Goal: Task Accomplishment & Management: Use online tool/utility

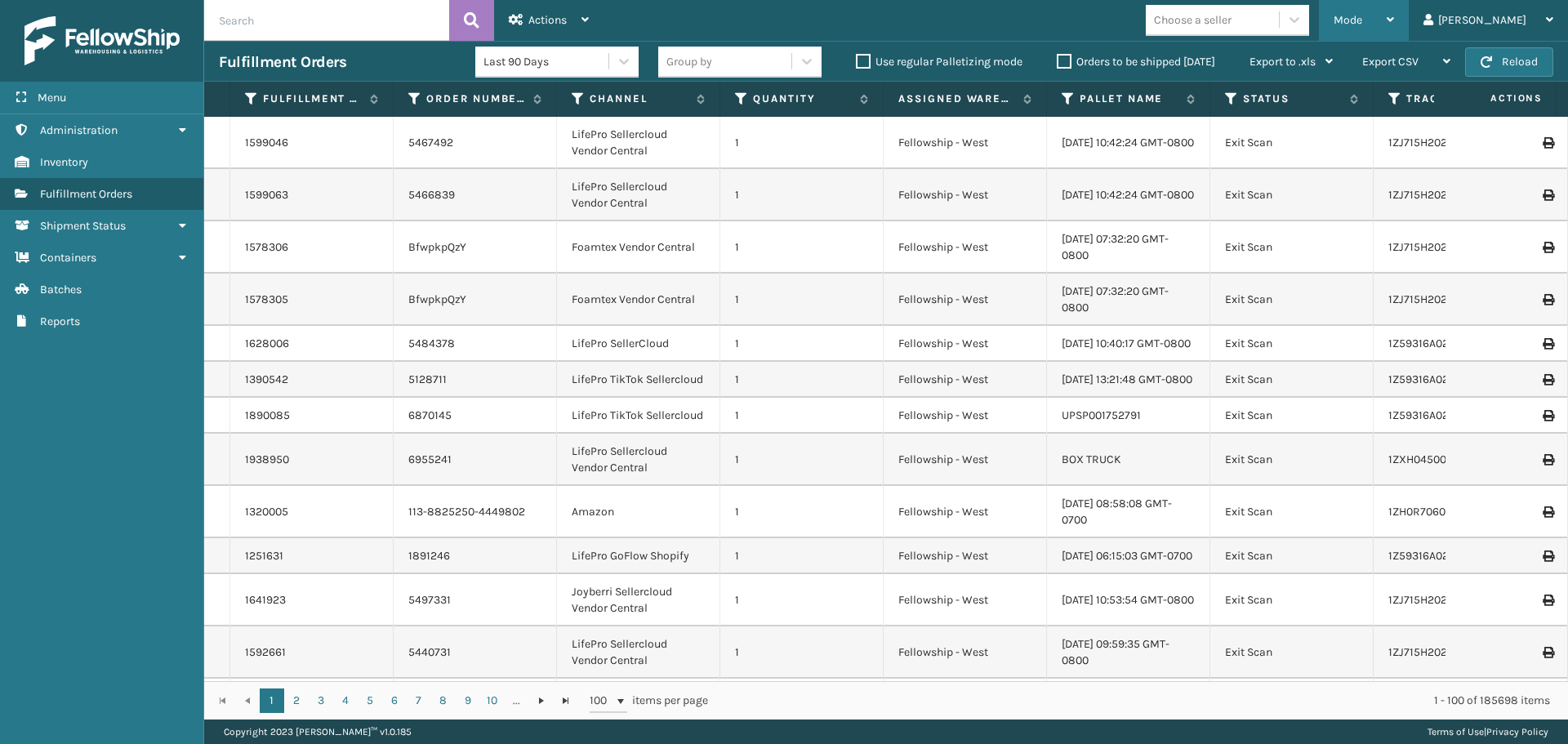
click at [1395, 22] on div "Mode" at bounding box center [1363, 20] width 60 height 40
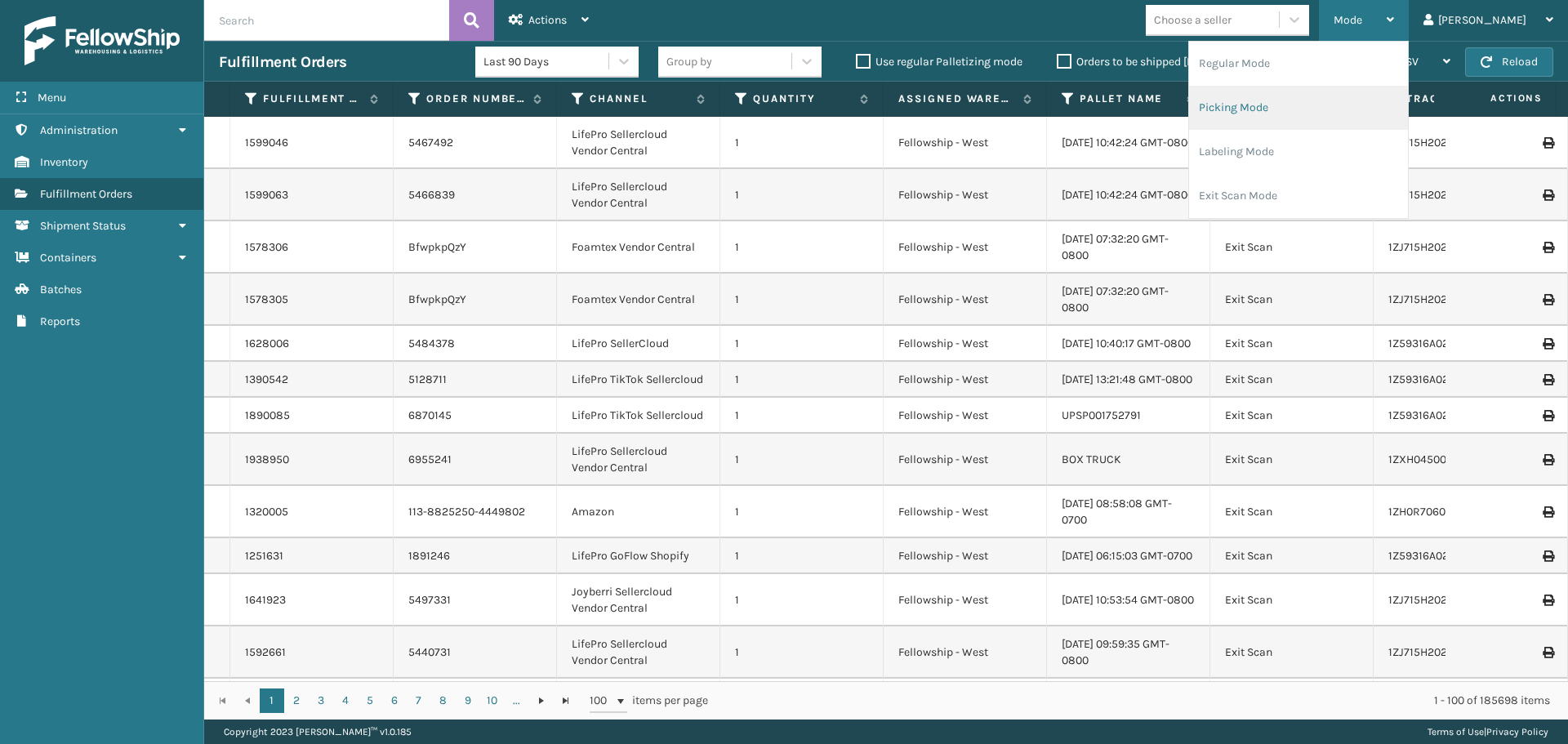
click at [1404, 123] on li "Picking Mode" at bounding box center [1299, 108] width 219 height 44
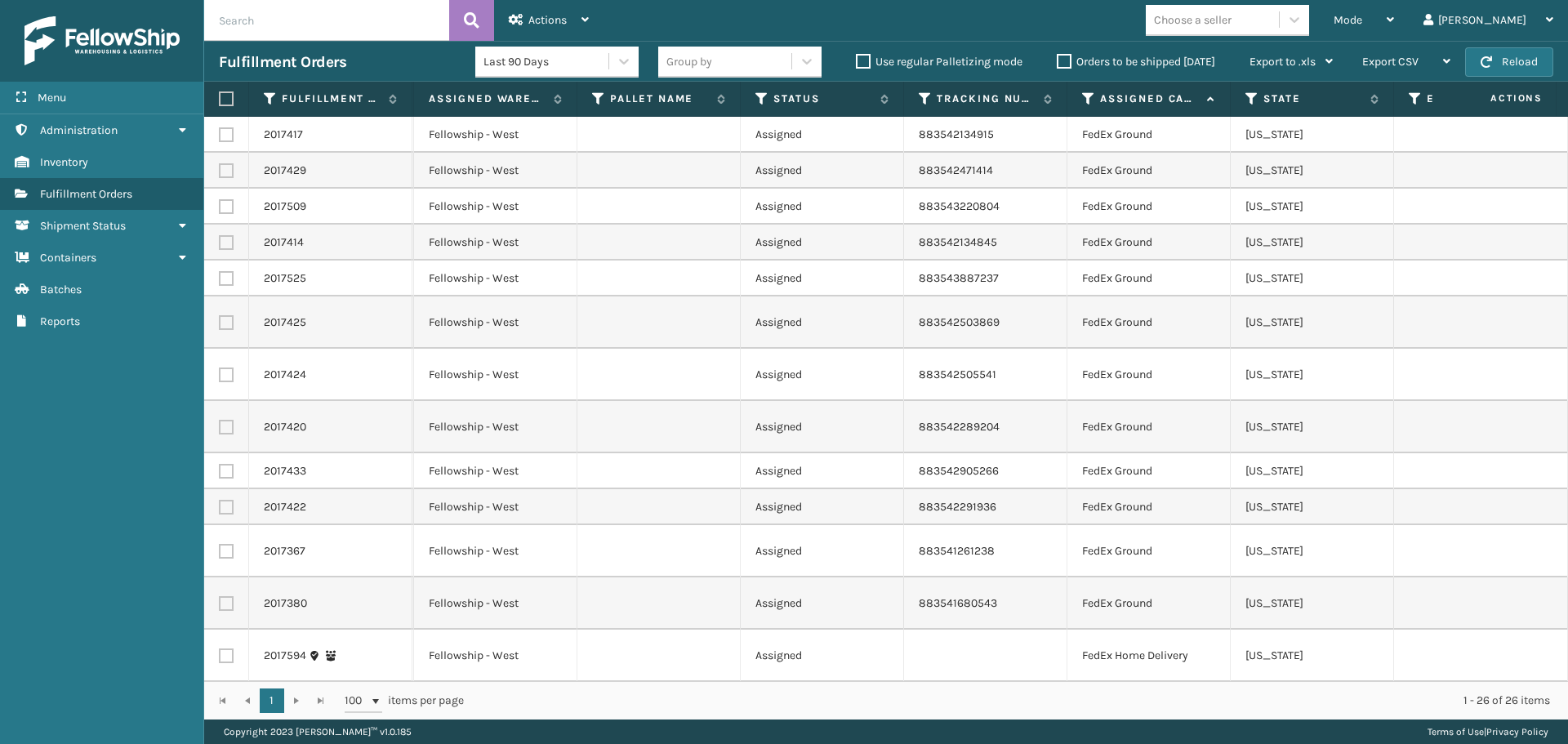
scroll to position [0, 584]
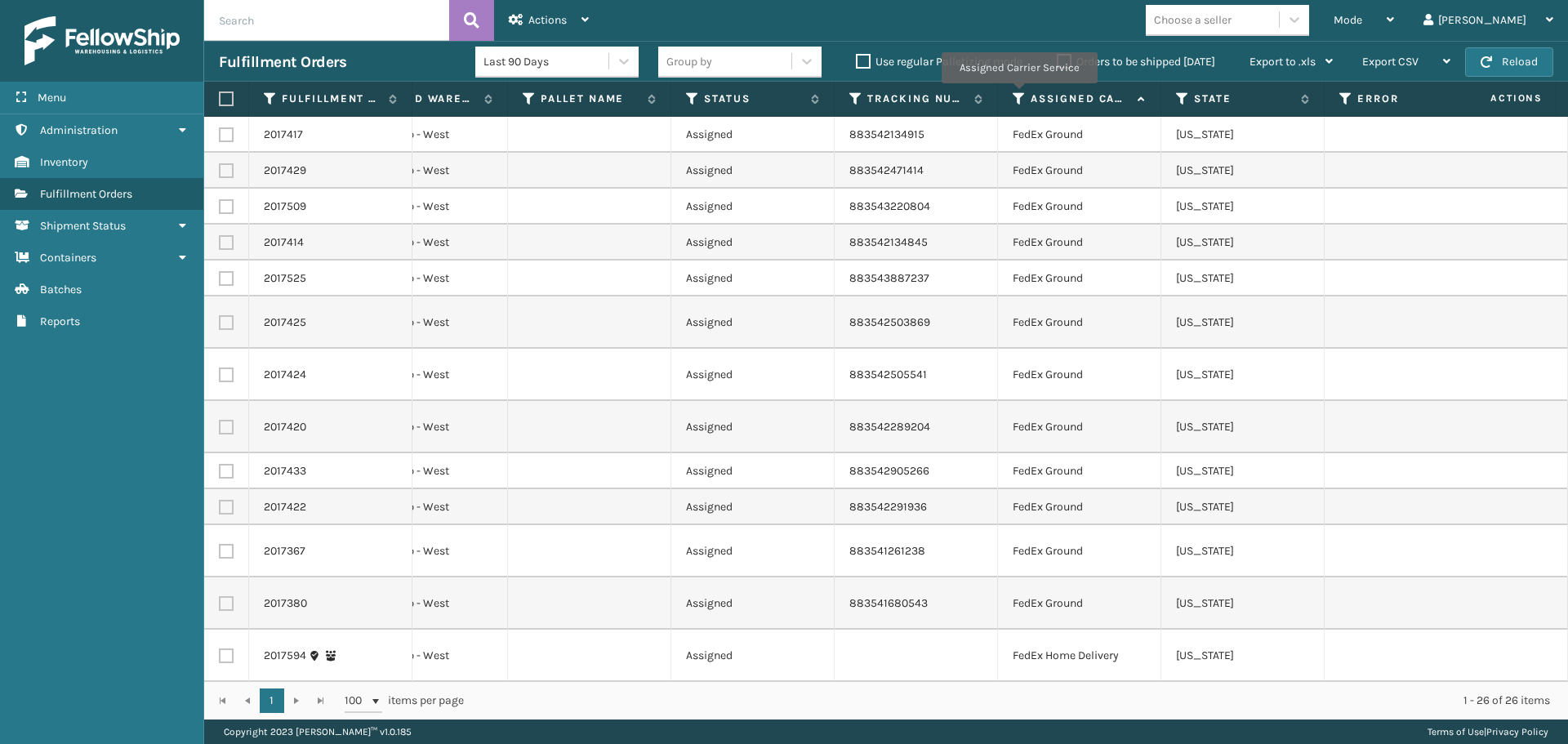
click at [1018, 95] on icon at bounding box center [1019, 99] width 13 height 14
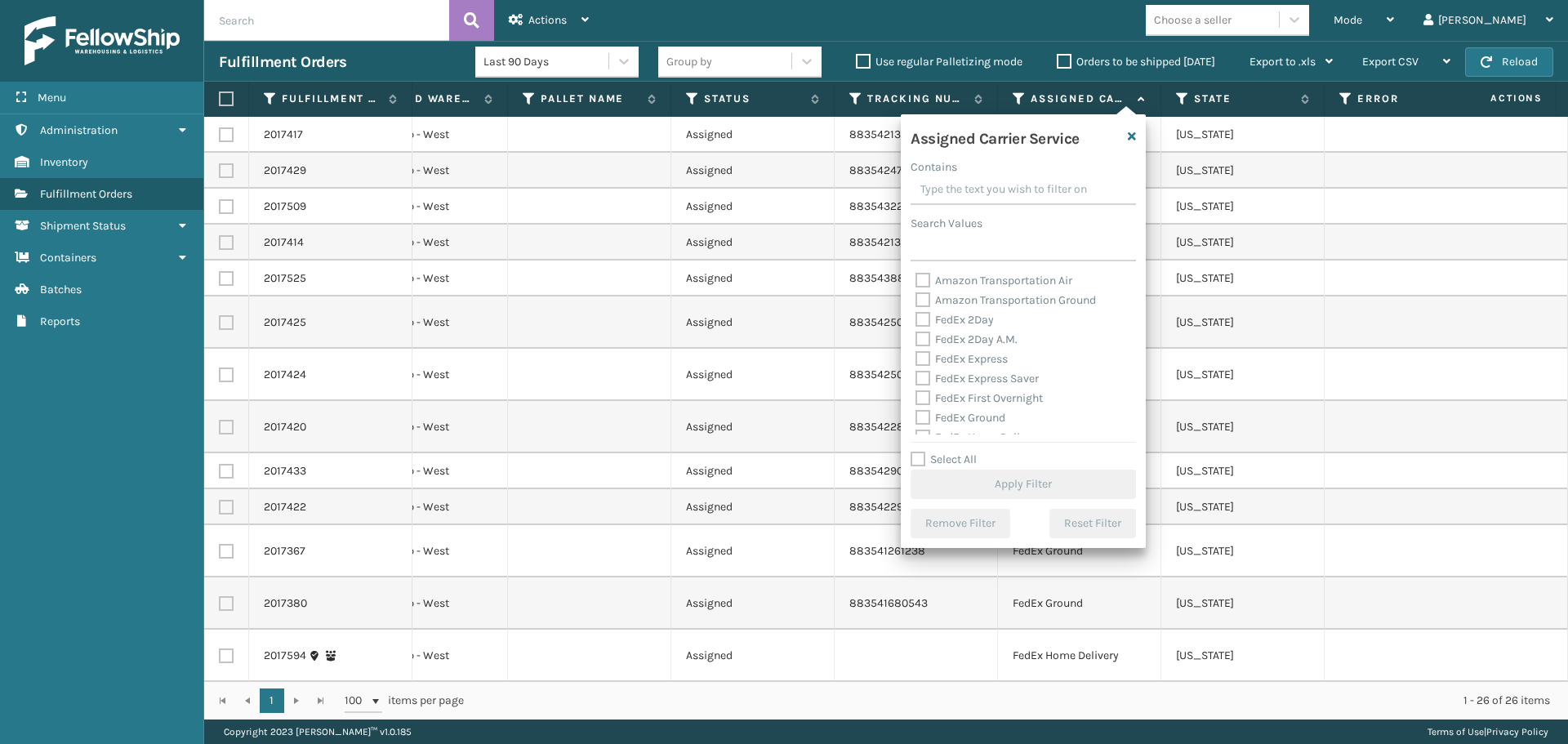
click at [958, 319] on label "FedEx 2Day" at bounding box center [955, 319] width 78 height 13
click at [916, 319] on input "FedEx 2Day" at bounding box center [916, 316] width 1 height 11
checkbox input "true"
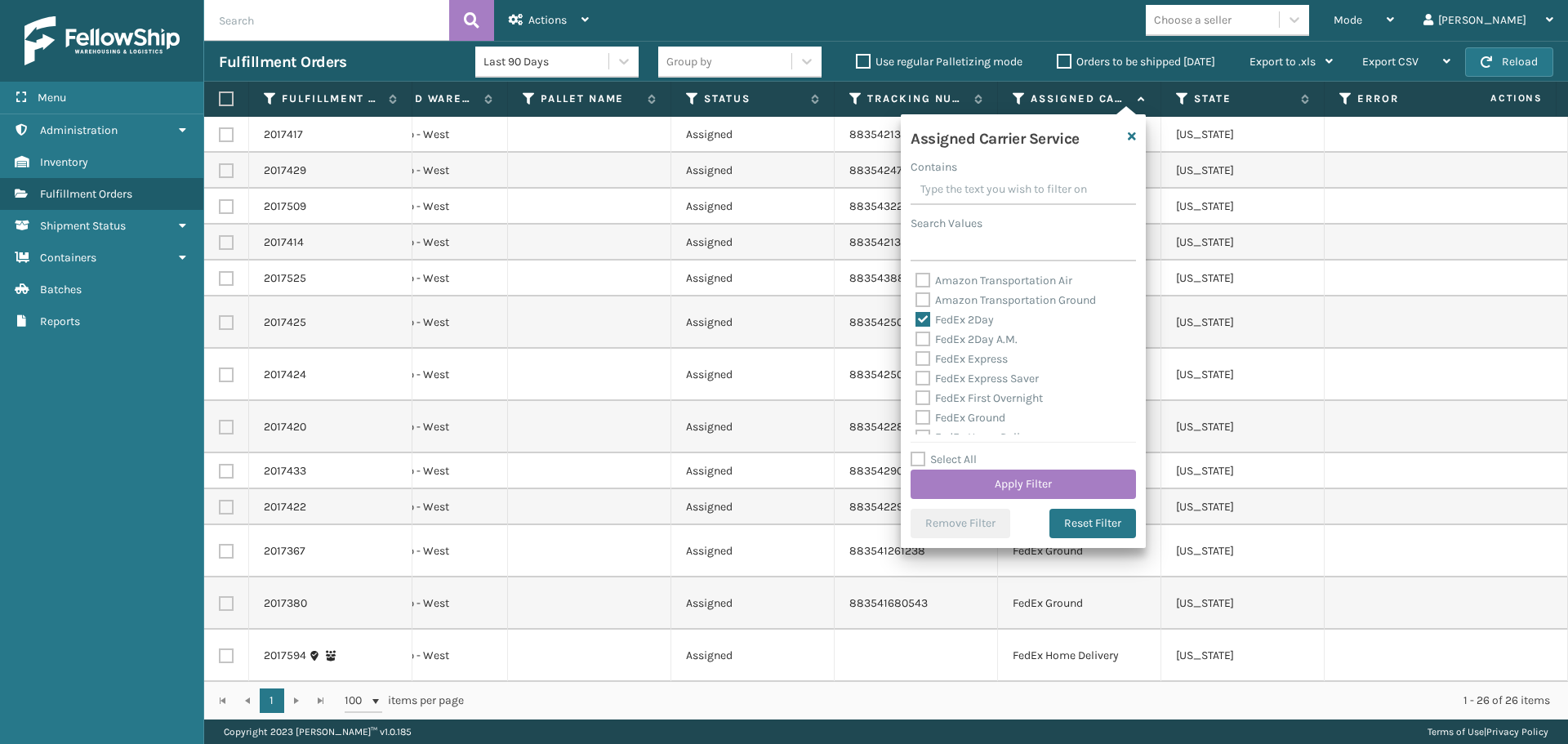
click at [962, 337] on label "FedEx 2Day A.M." at bounding box center [967, 338] width 102 height 13
click at [916, 337] on input "FedEx 2Day A.M." at bounding box center [916, 335] width 1 height 11
checkbox input "true"
click at [973, 356] on label "FedEx Express" at bounding box center [962, 358] width 92 height 13
click at [916, 356] on input "FedEx Express" at bounding box center [916, 354] width 1 height 11
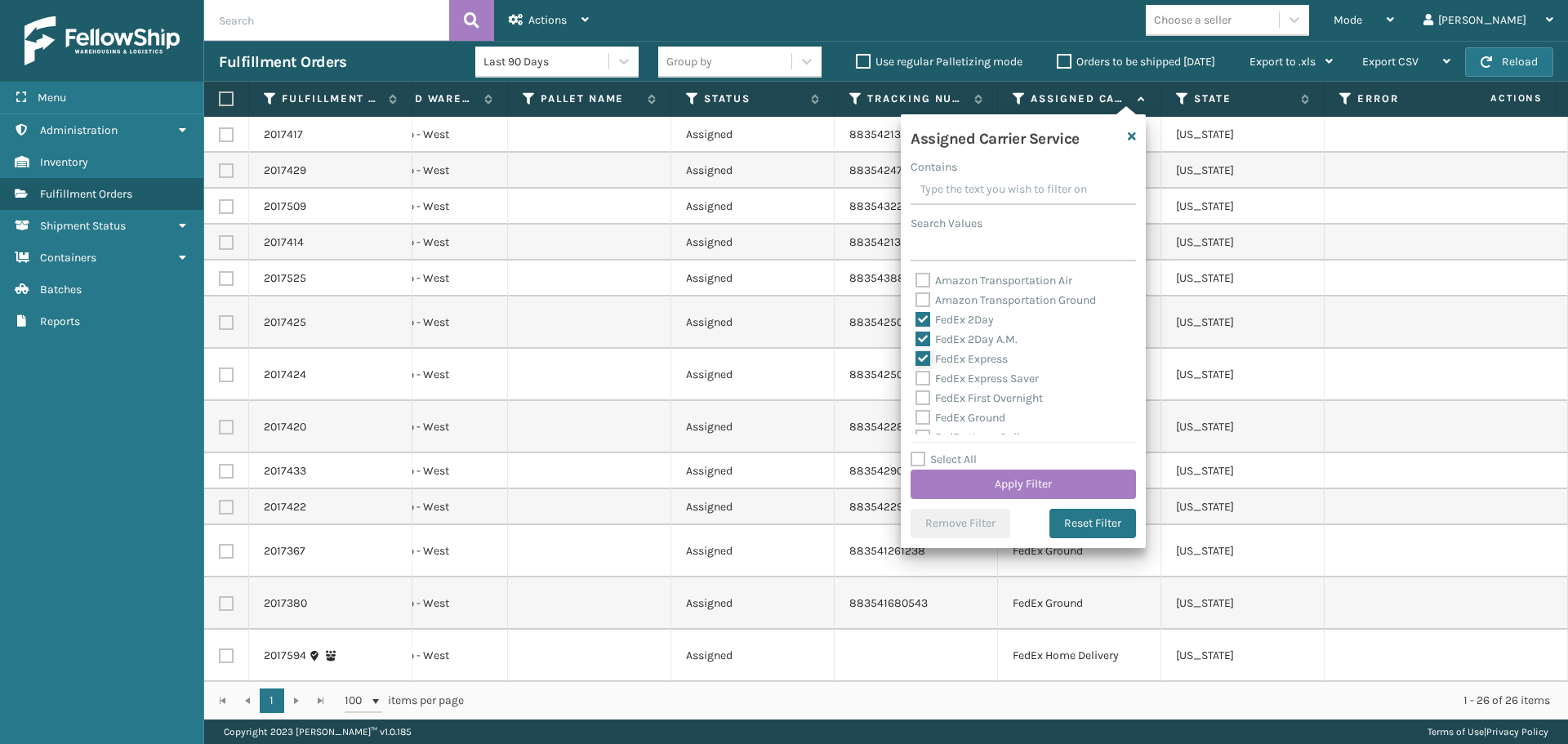
checkbox input "true"
click at [982, 369] on div "FedEx Express Saver" at bounding box center [1024, 379] width 216 height 20
click at [989, 381] on label "FedEx Express Saver" at bounding box center [977, 378] width 123 height 13
click at [916, 380] on input "FedEx Express Saver" at bounding box center [916, 374] width 1 height 11
checkbox input "true"
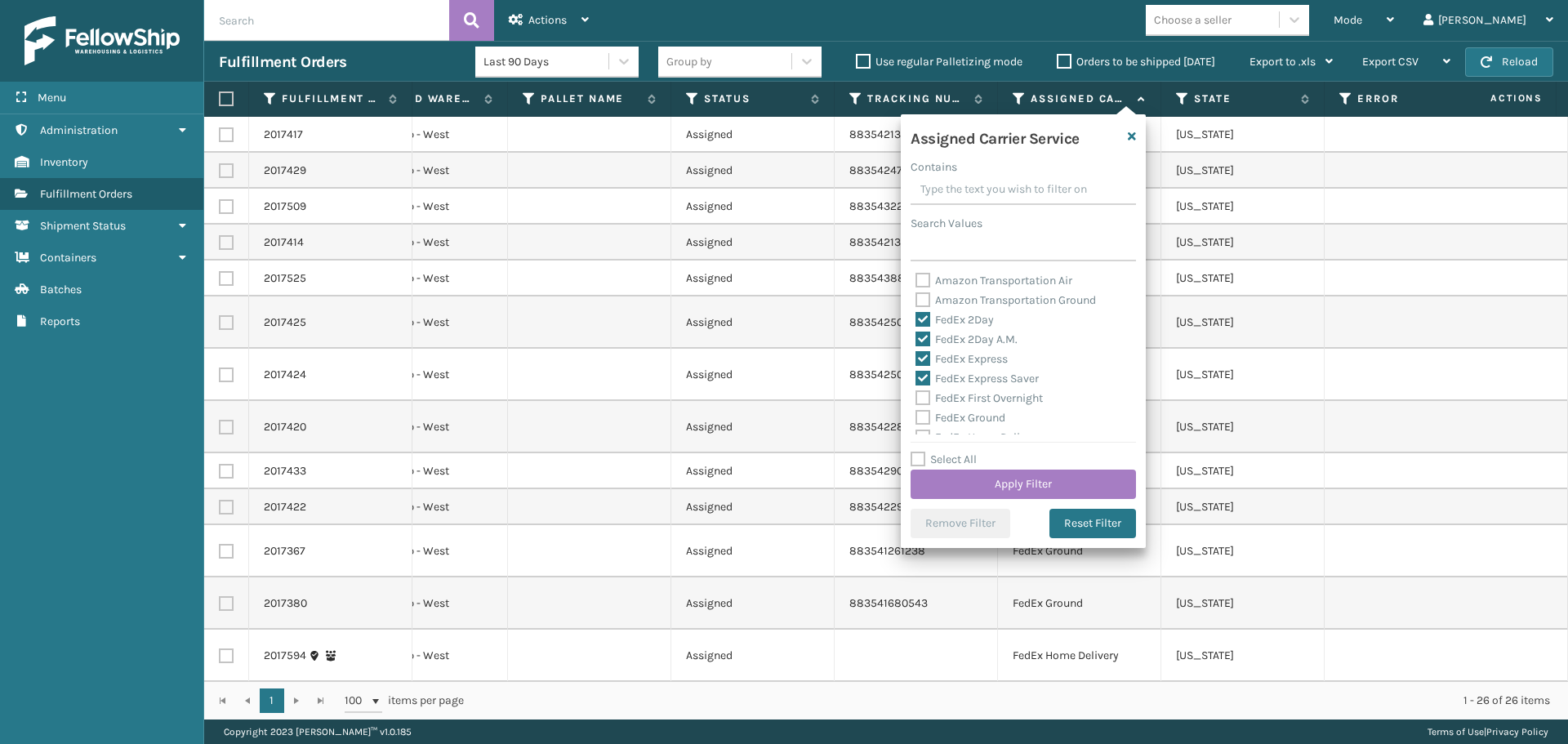
click at [994, 391] on label "FedEx First Overnight" at bounding box center [980, 398] width 128 height 13
click at [916, 391] on input "FedEx First Overnight" at bounding box center [916, 394] width 1 height 11
checkbox input "true"
click at [989, 412] on label "FedEx Ground" at bounding box center [961, 416] width 90 height 13
click at [916, 412] on input "FedEx Ground" at bounding box center [916, 414] width 1 height 11
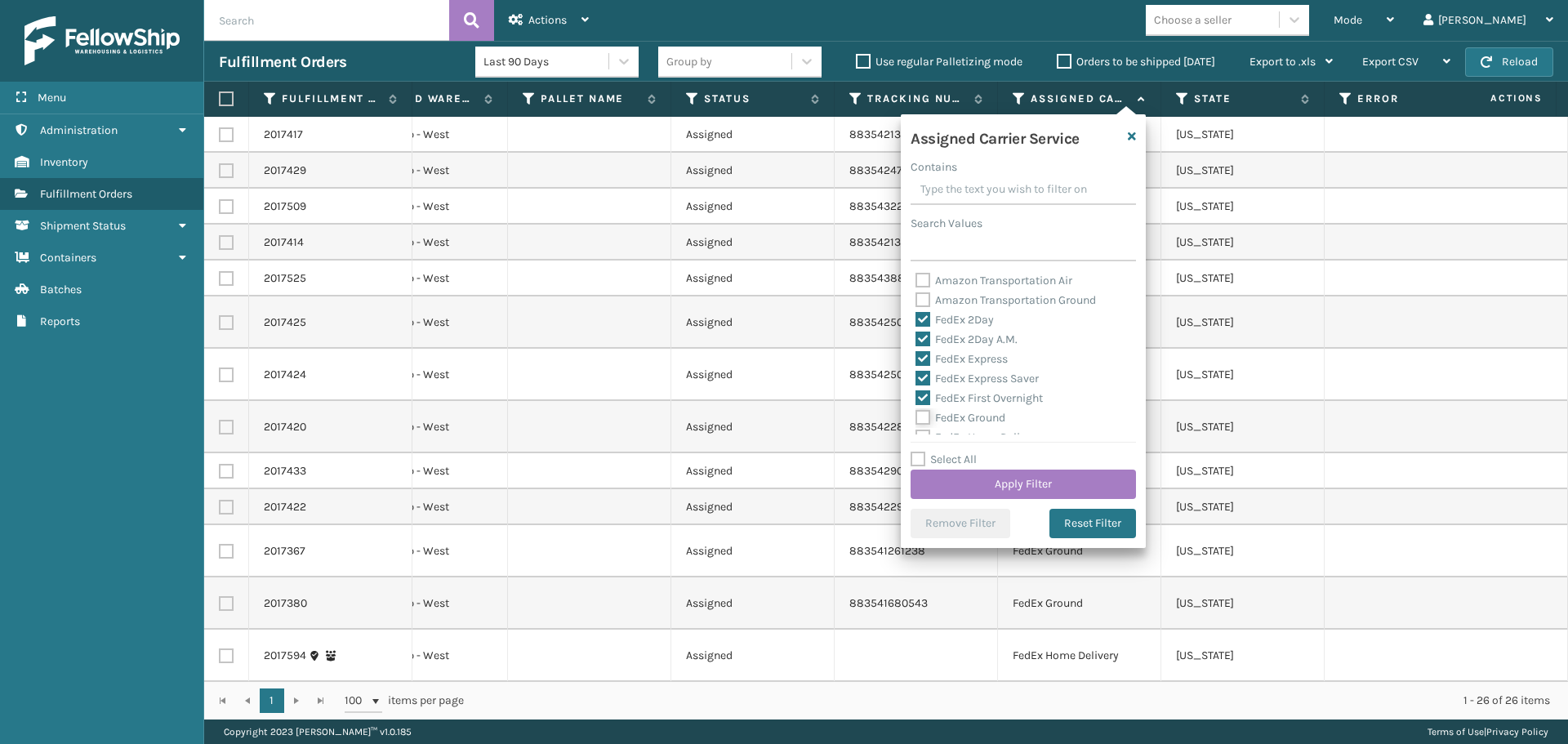
checkbox input "true"
click at [982, 358] on label "FedEx Home Delivery" at bounding box center [979, 354] width 126 height 13
click at [916, 356] on input "FedEx Home Delivery" at bounding box center [916, 352] width 1 height 11
checkbox input "true"
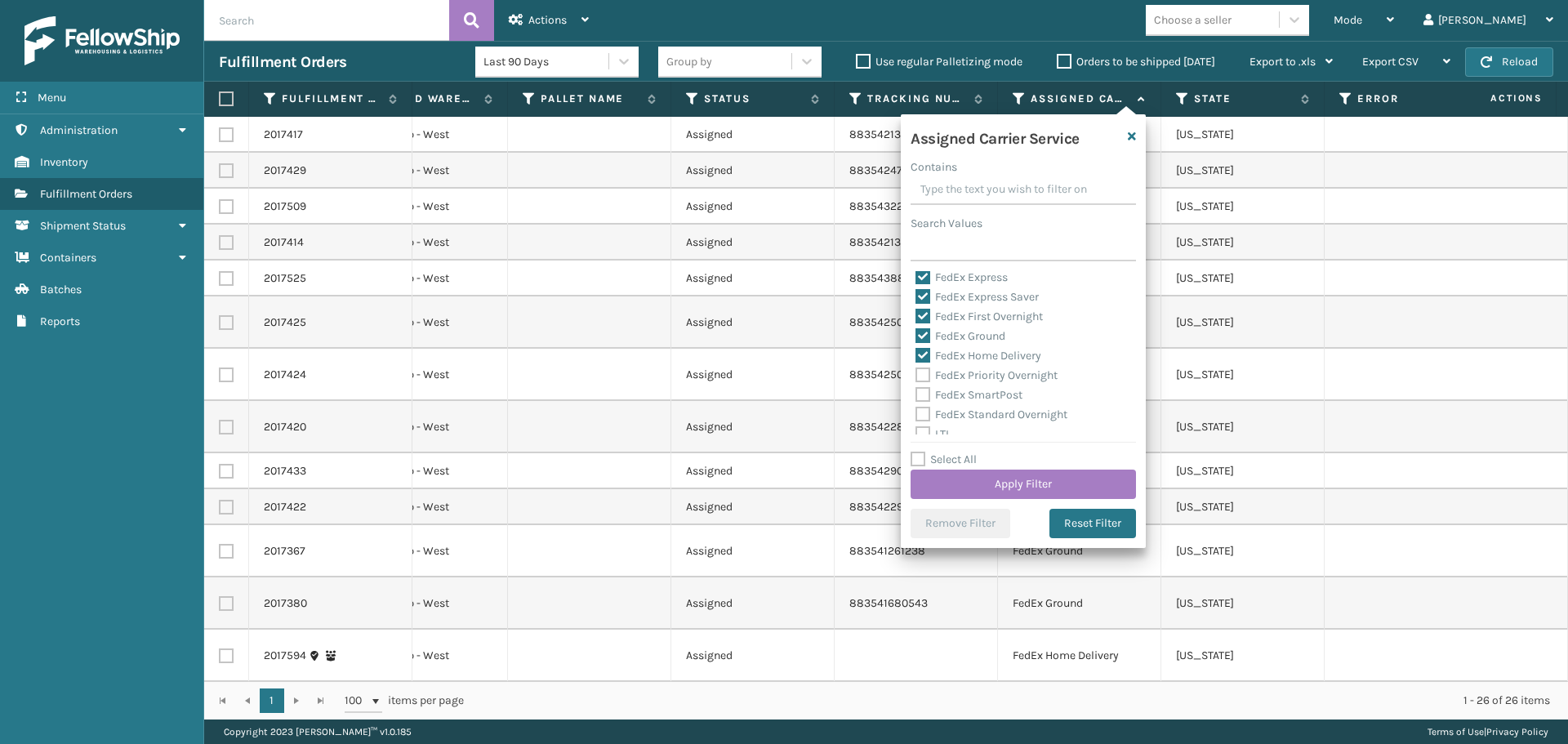
click at [987, 372] on label "FedEx Priority Overnight" at bounding box center [987, 374] width 142 height 13
click at [916, 372] on input "FedEx Priority Overnight" at bounding box center [916, 371] width 1 height 11
checkbox input "true"
click at [998, 398] on label "FedEx SmartPost" at bounding box center [969, 394] width 107 height 13
click at [916, 396] on input "FedEx SmartPost" at bounding box center [916, 390] width 1 height 11
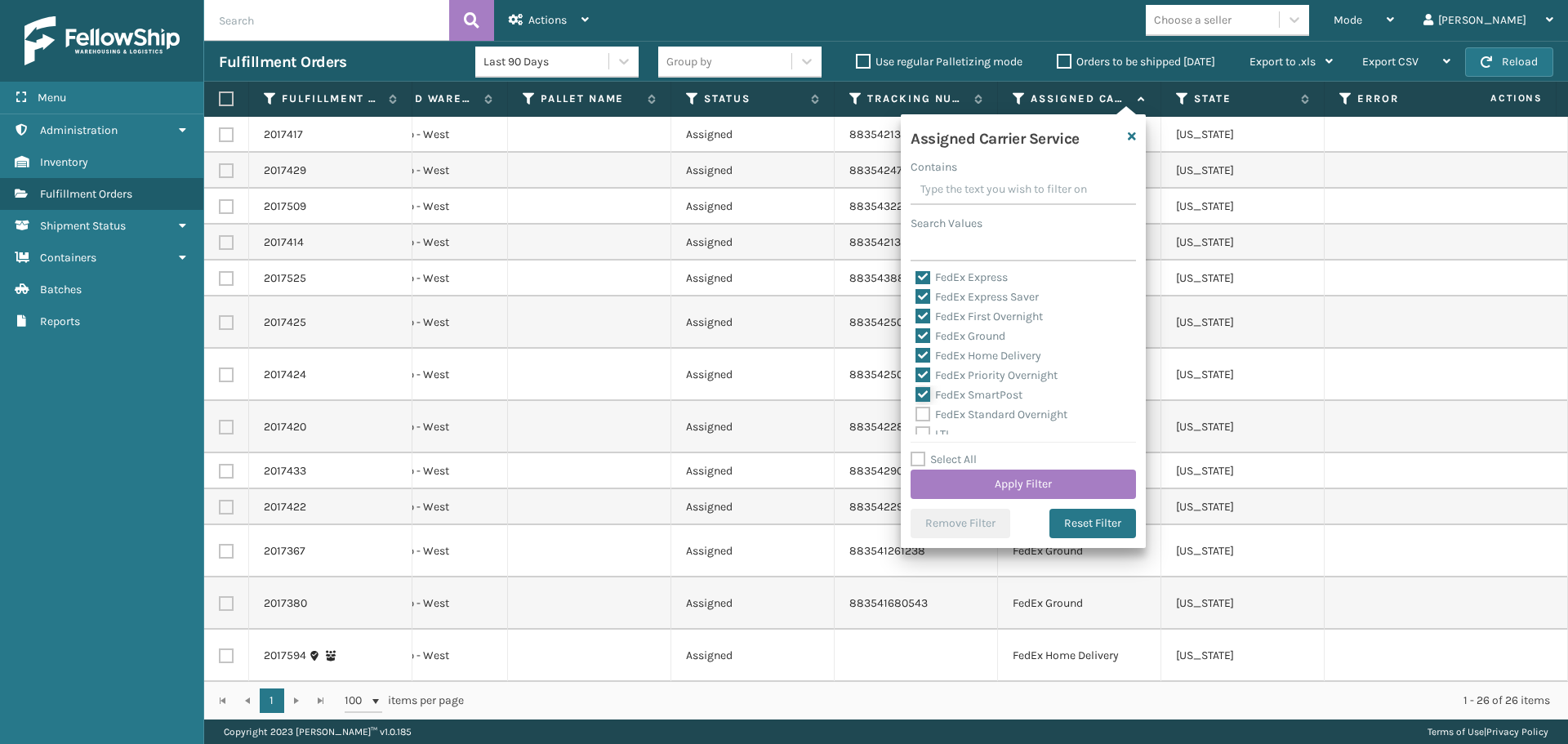
checkbox input "true"
click at [1036, 415] on label "FedEx Standard Overnight" at bounding box center [991, 414] width 152 height 13
click at [916, 415] on input "FedEx Standard Overnight" at bounding box center [916, 410] width 1 height 11
checkbox input "true"
click at [1059, 481] on button "Apply Filter" at bounding box center [1023, 484] width 225 height 30
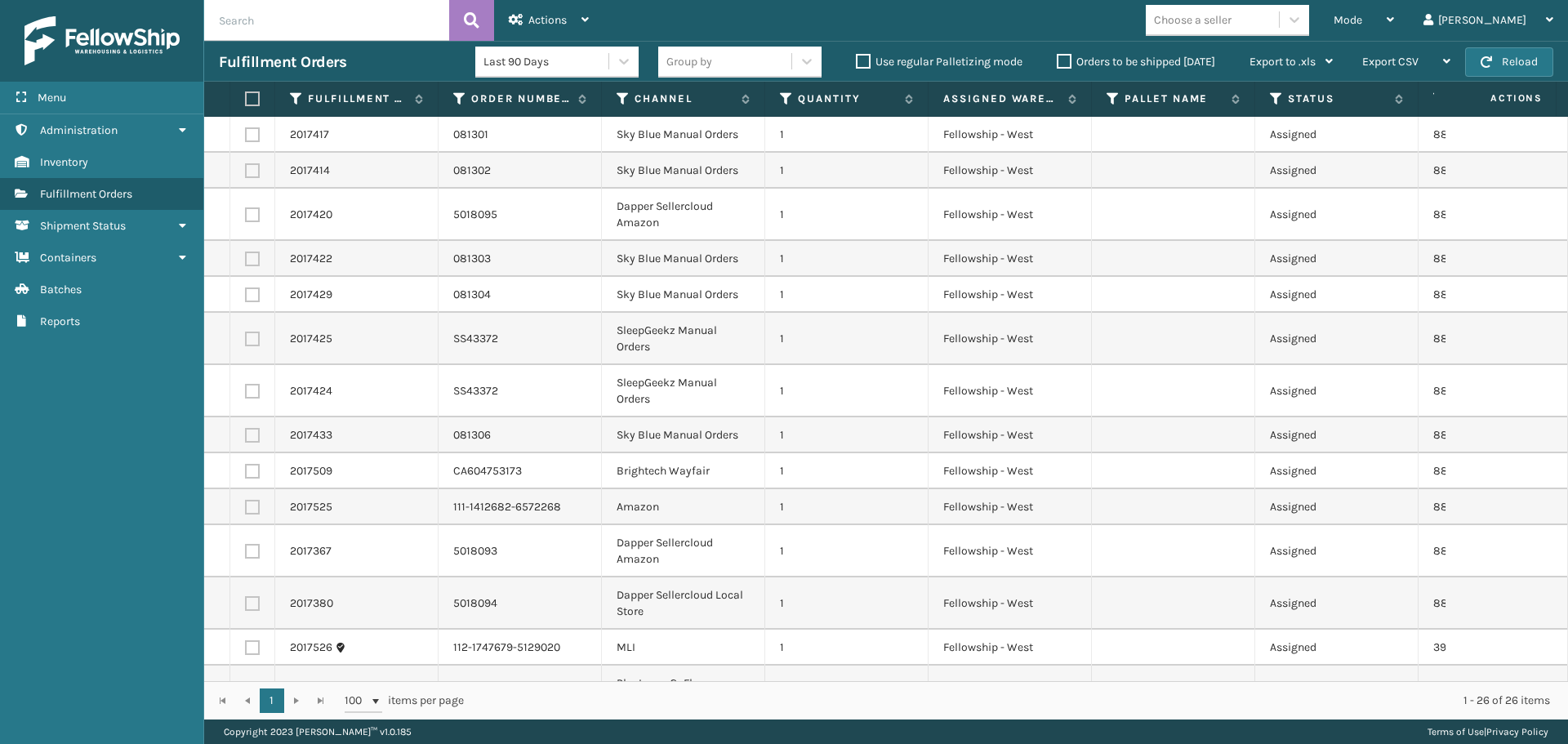
click at [698, 66] on div "Group by" at bounding box center [689, 61] width 46 height 17
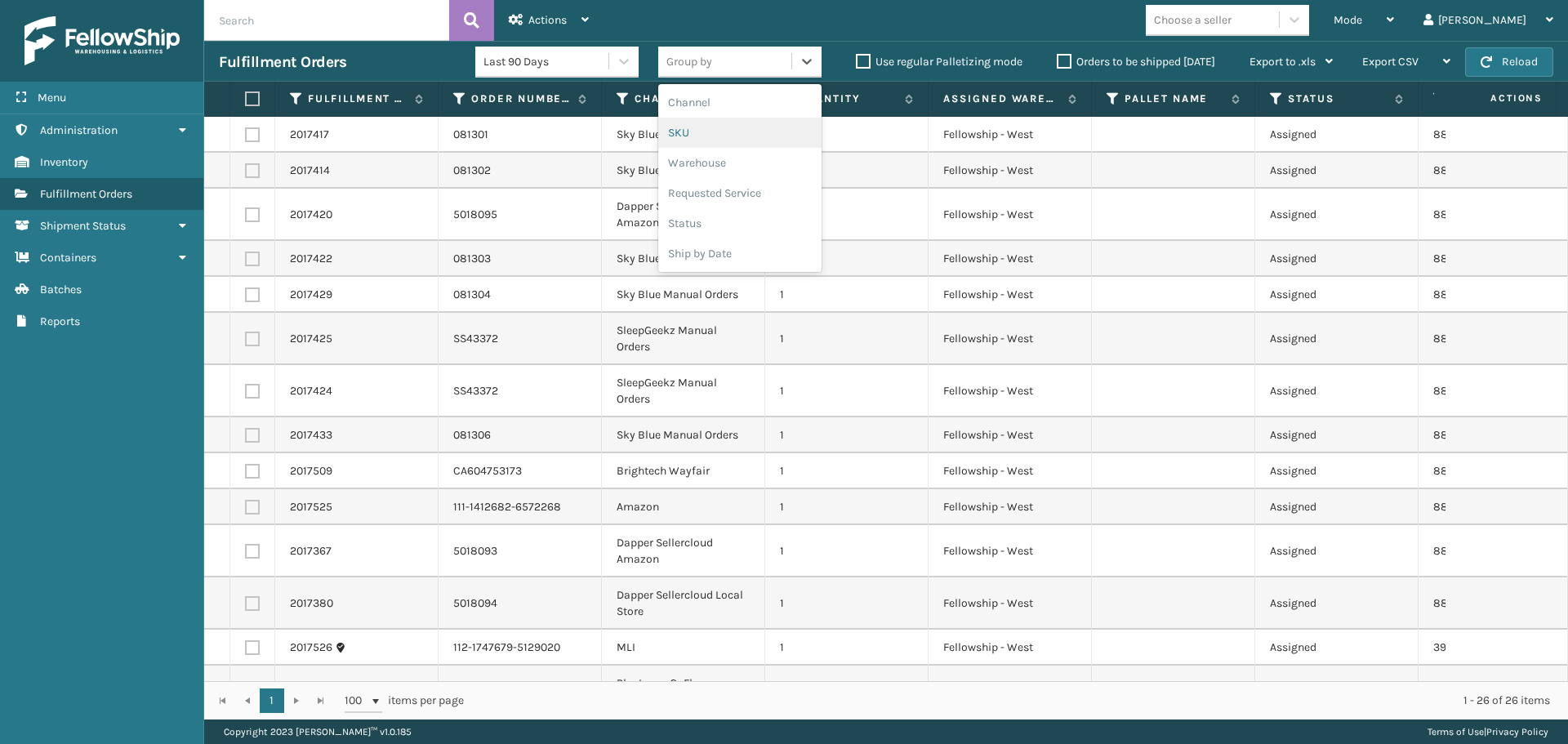
click at [740, 141] on div "SKU" at bounding box center [740, 133] width 163 height 31
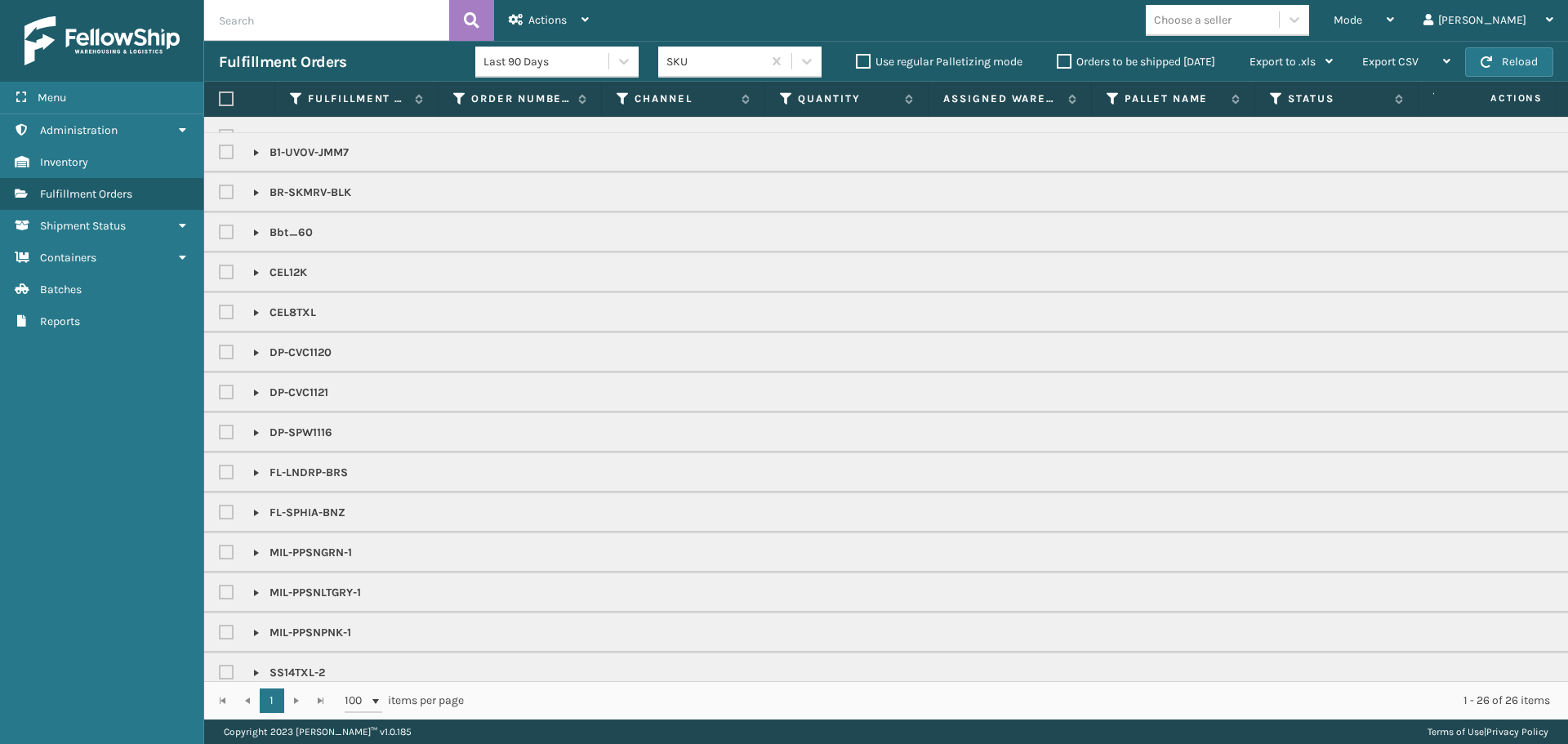
scroll to position [287, 0]
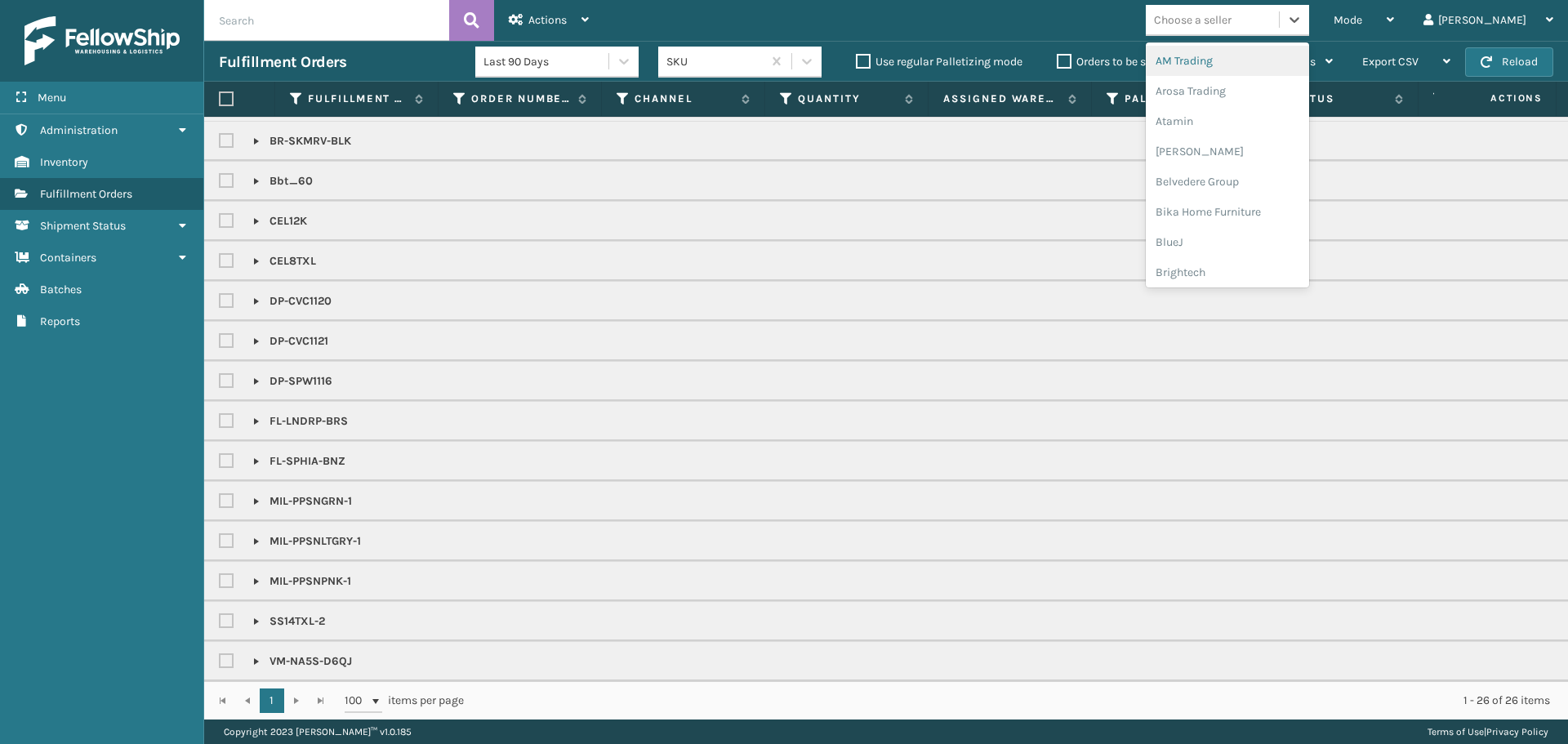
click at [1228, 30] on div "Choose a seller" at bounding box center [1212, 20] width 133 height 27
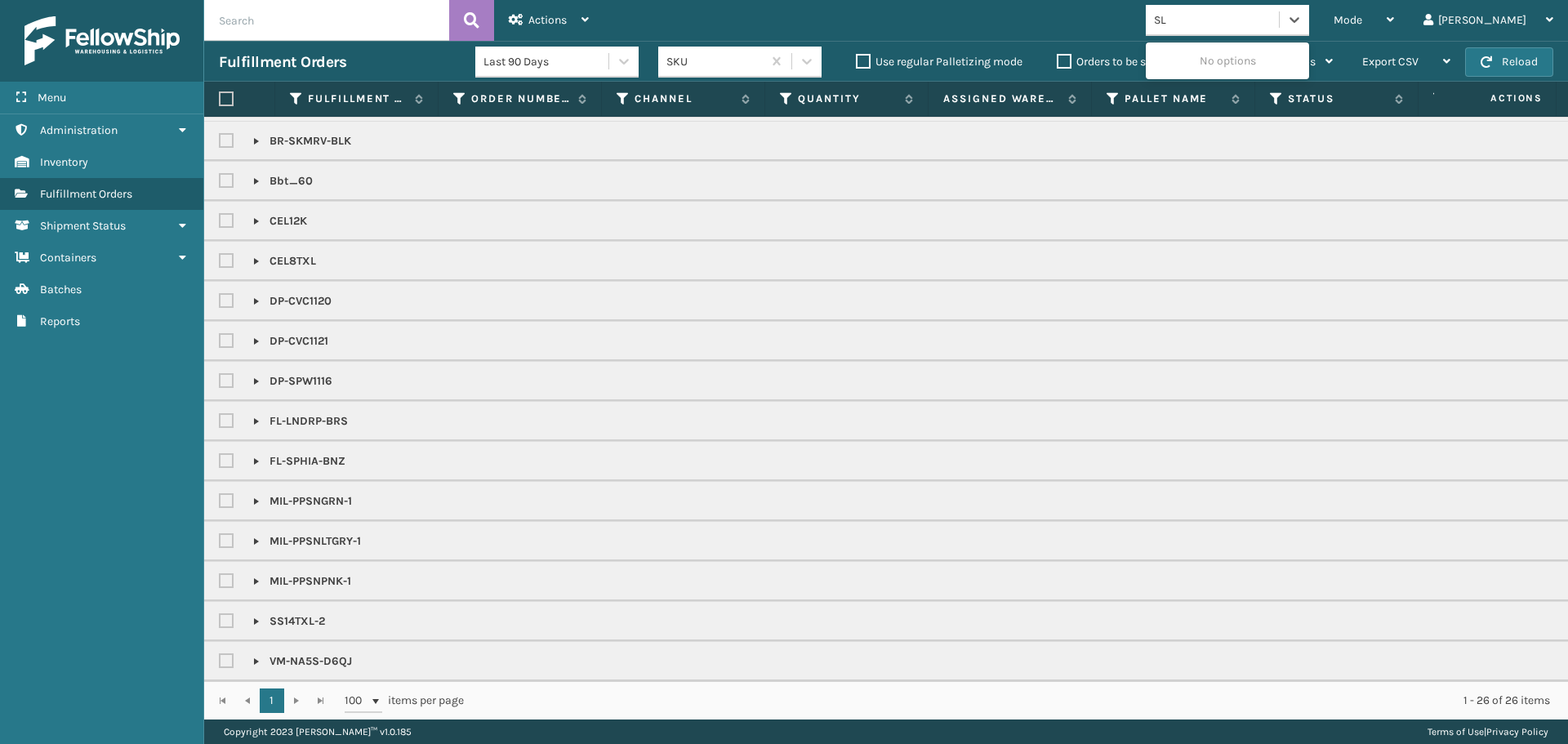
type input "SLE"
click at [1250, 62] on div "SleepGeekz" at bounding box center [1228, 61] width 163 height 31
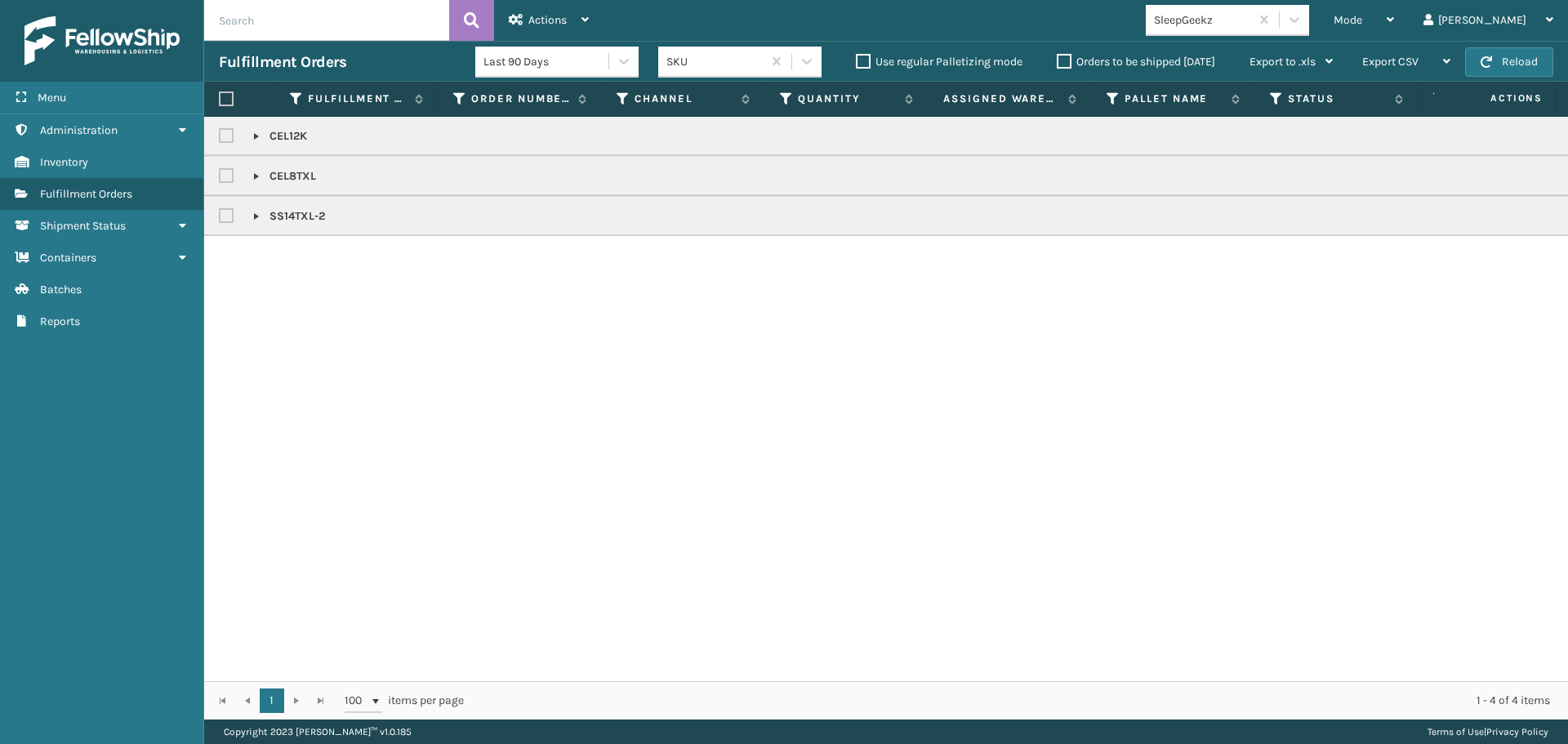
click at [221, 95] on label at bounding box center [226, 99] width 14 height 14
click at [220, 95] on input "checkbox" at bounding box center [219, 100] width 1 height 11
checkbox input "true"
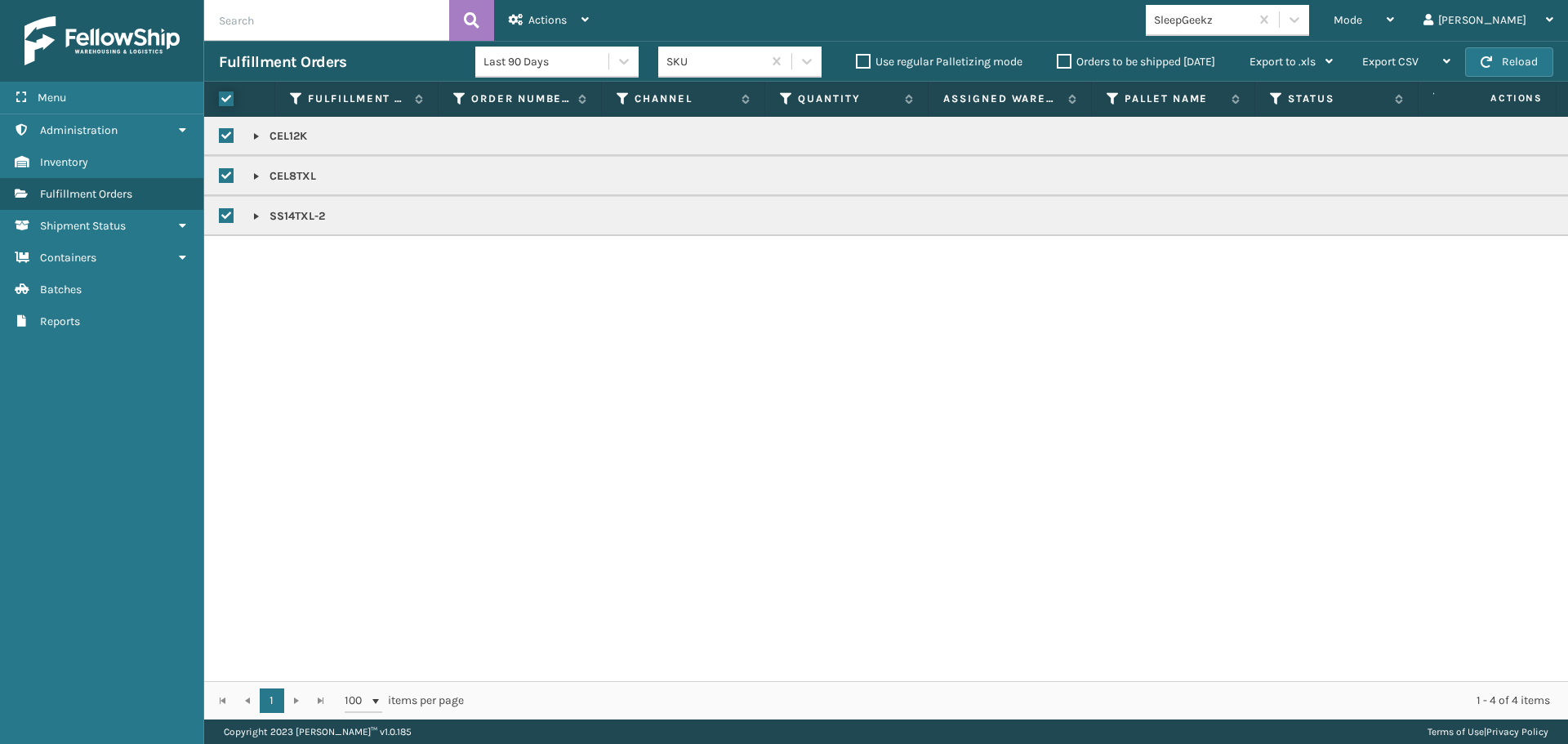
checkbox input "true"
click at [566, 14] on span "Actions" at bounding box center [547, 20] width 39 height 13
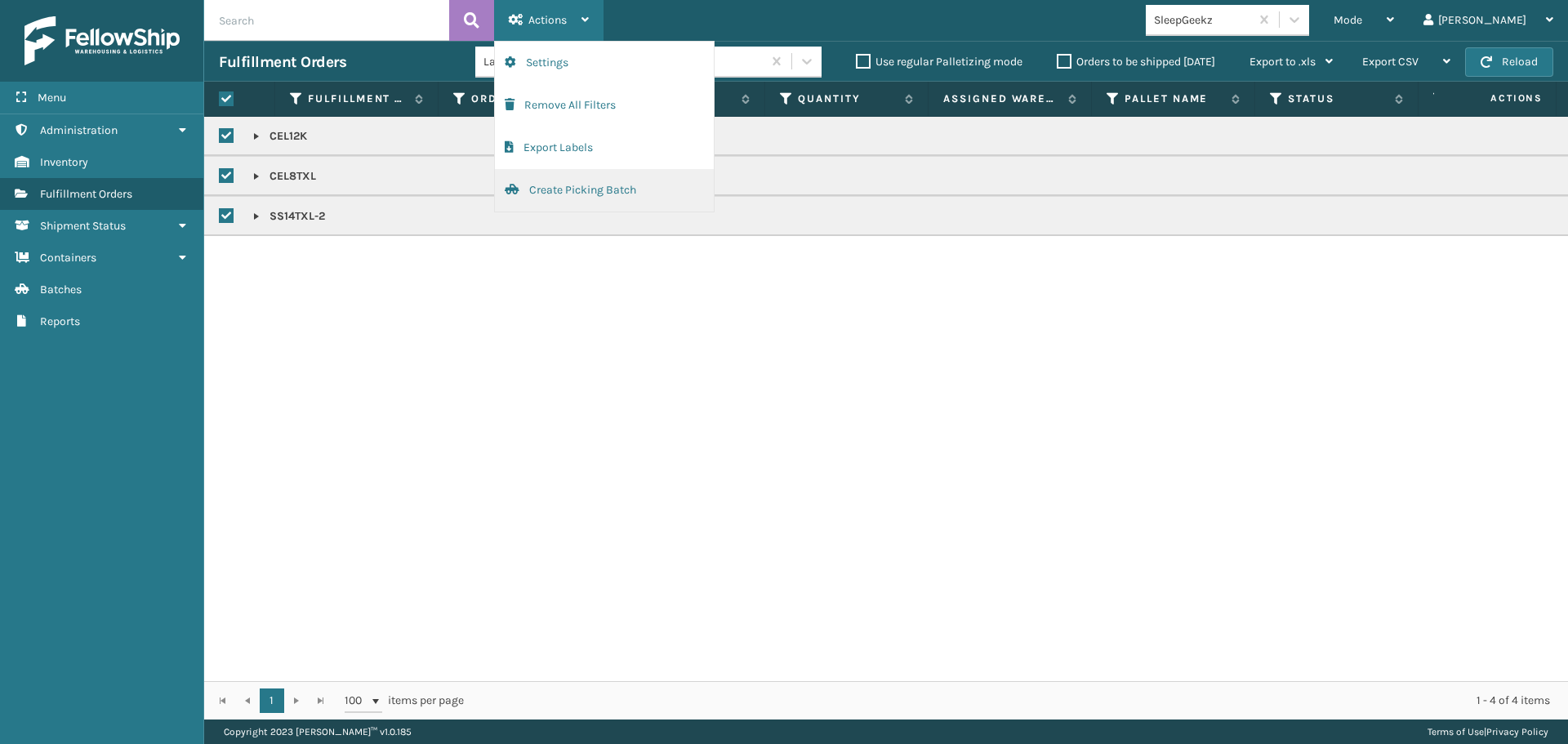
click at [621, 179] on button "Create Picking Batch" at bounding box center [604, 189] width 219 height 42
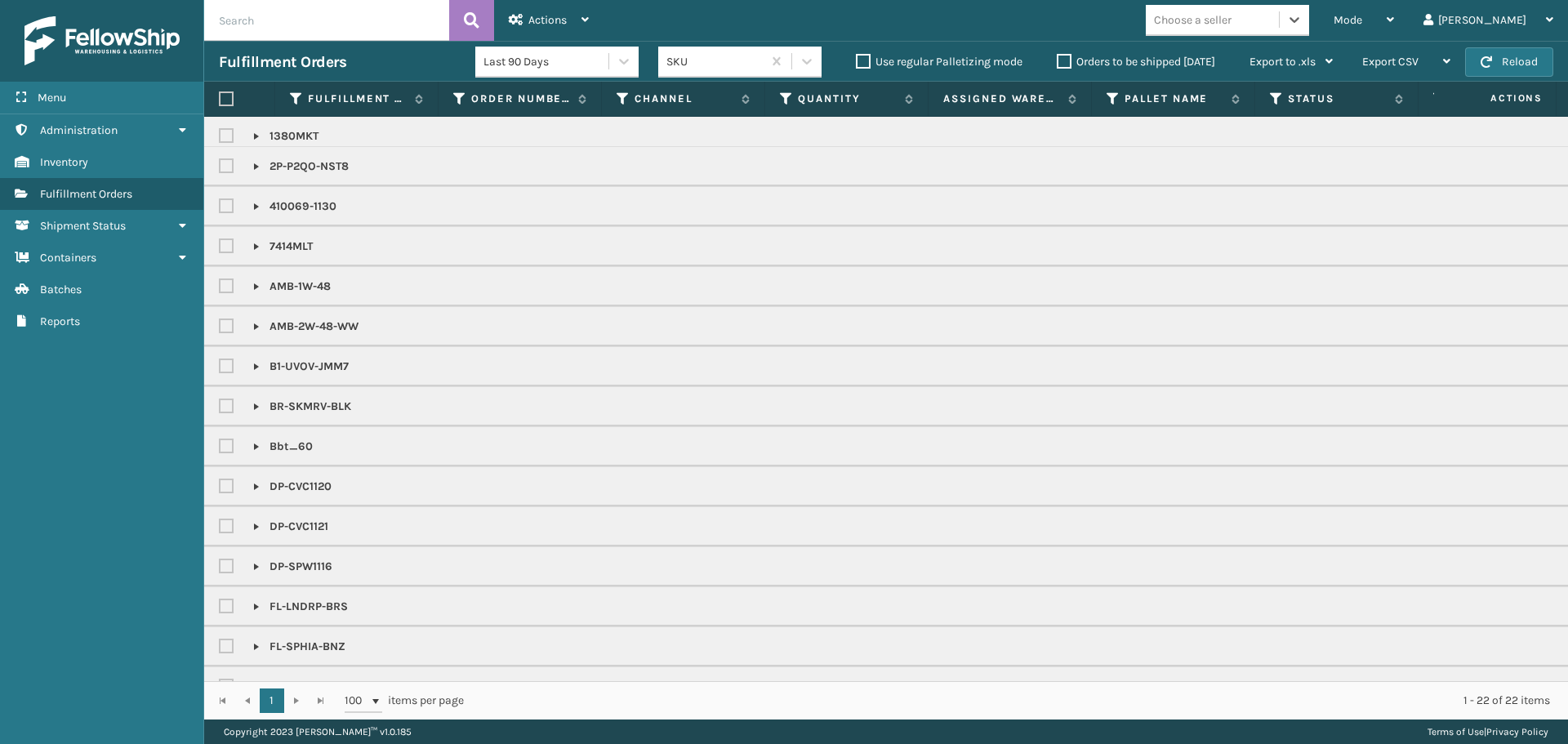
scroll to position [4, 0]
click at [1282, 3] on div "Mode Regular Mode Picking Mode Labeling Mode Exit Scan Mode Choose a seller [PE…" at bounding box center [1086, 20] width 965 height 40
click at [1232, 12] on div "Choose a seller" at bounding box center [1193, 20] width 77 height 17
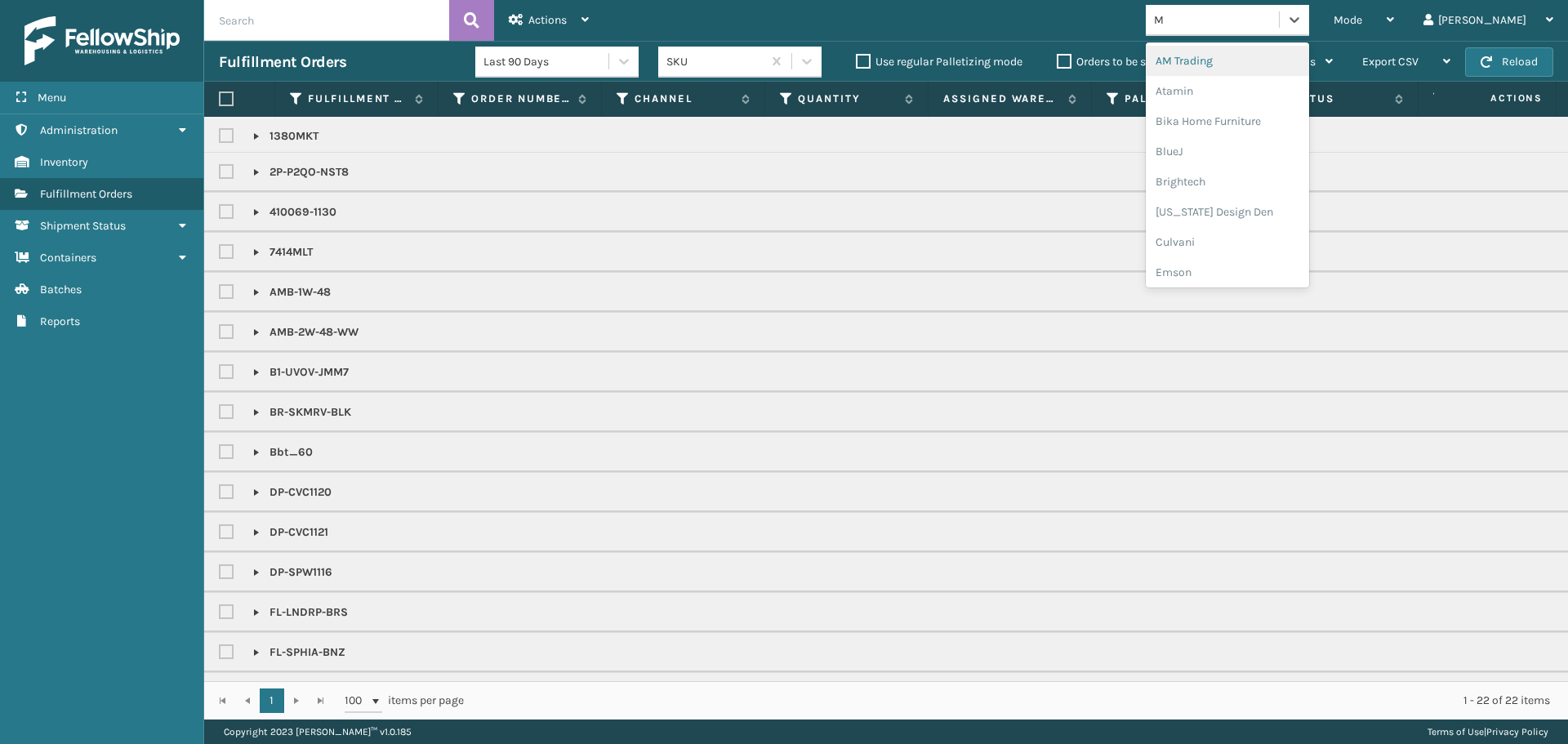
type input "MI"
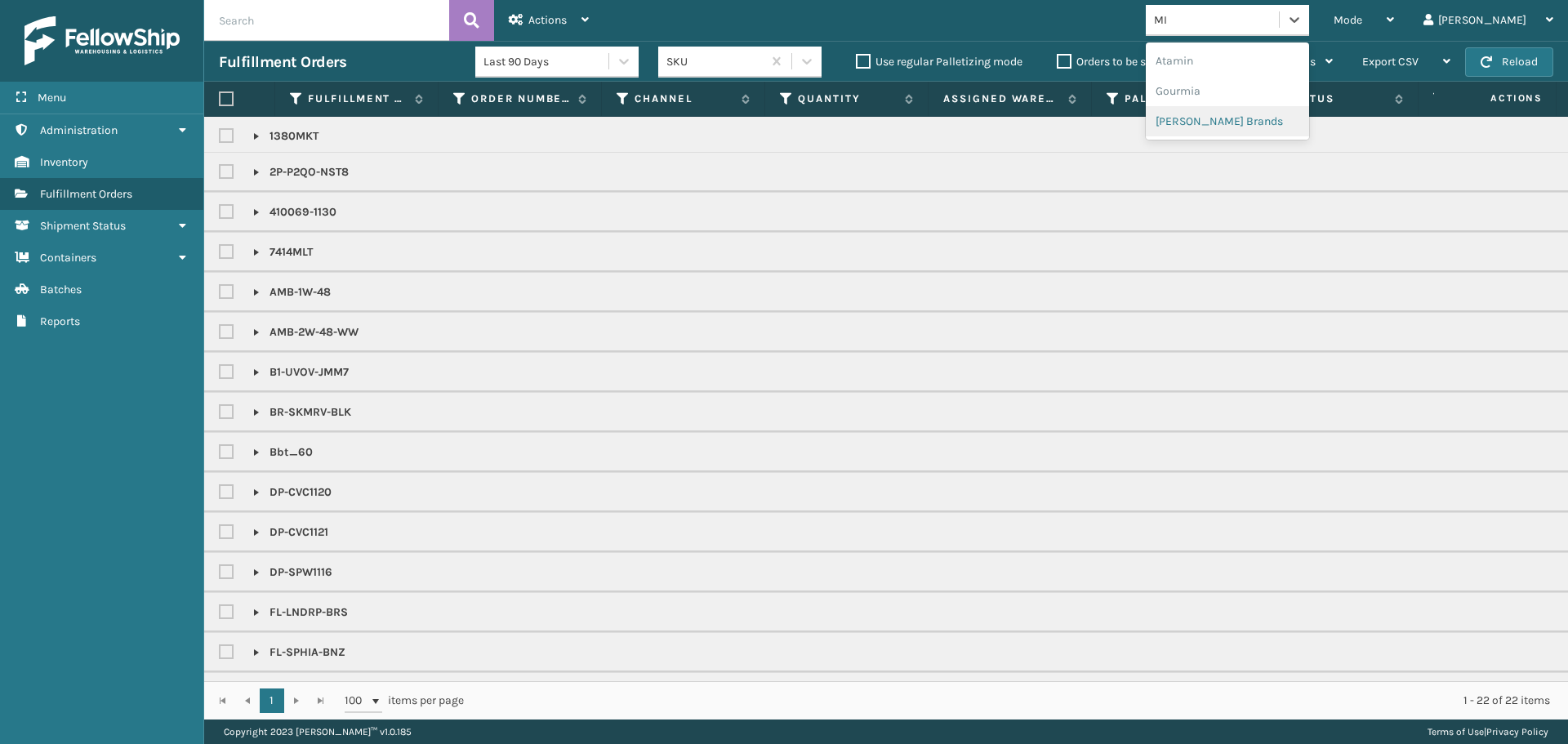
click at [1282, 124] on div "[PERSON_NAME] Brands" at bounding box center [1228, 121] width 163 height 31
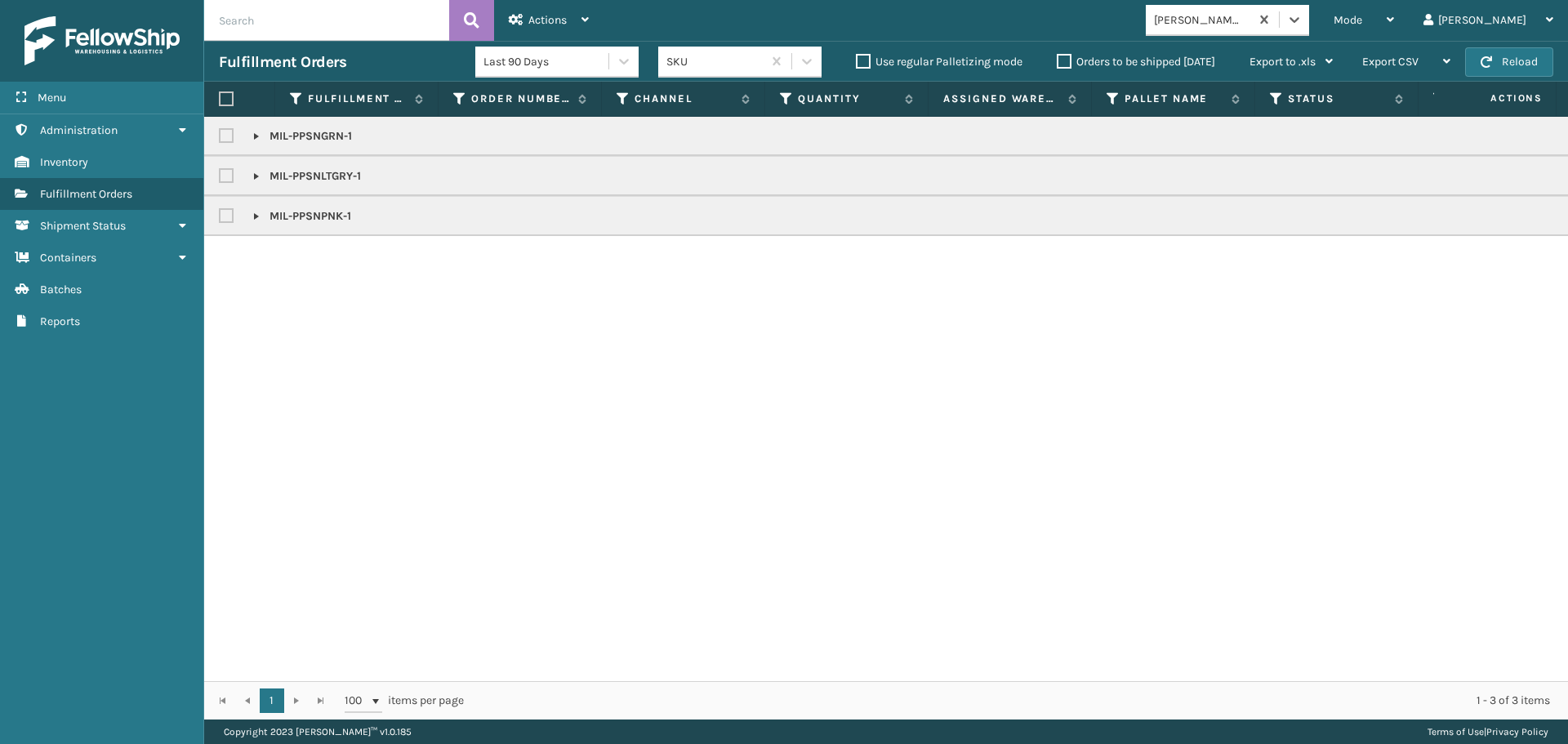
click at [233, 101] on div at bounding box center [239, 99] width 40 height 14
click at [227, 96] on label at bounding box center [226, 99] width 14 height 14
click at [220, 96] on input "checkbox" at bounding box center [219, 100] width 1 height 11
checkbox input "true"
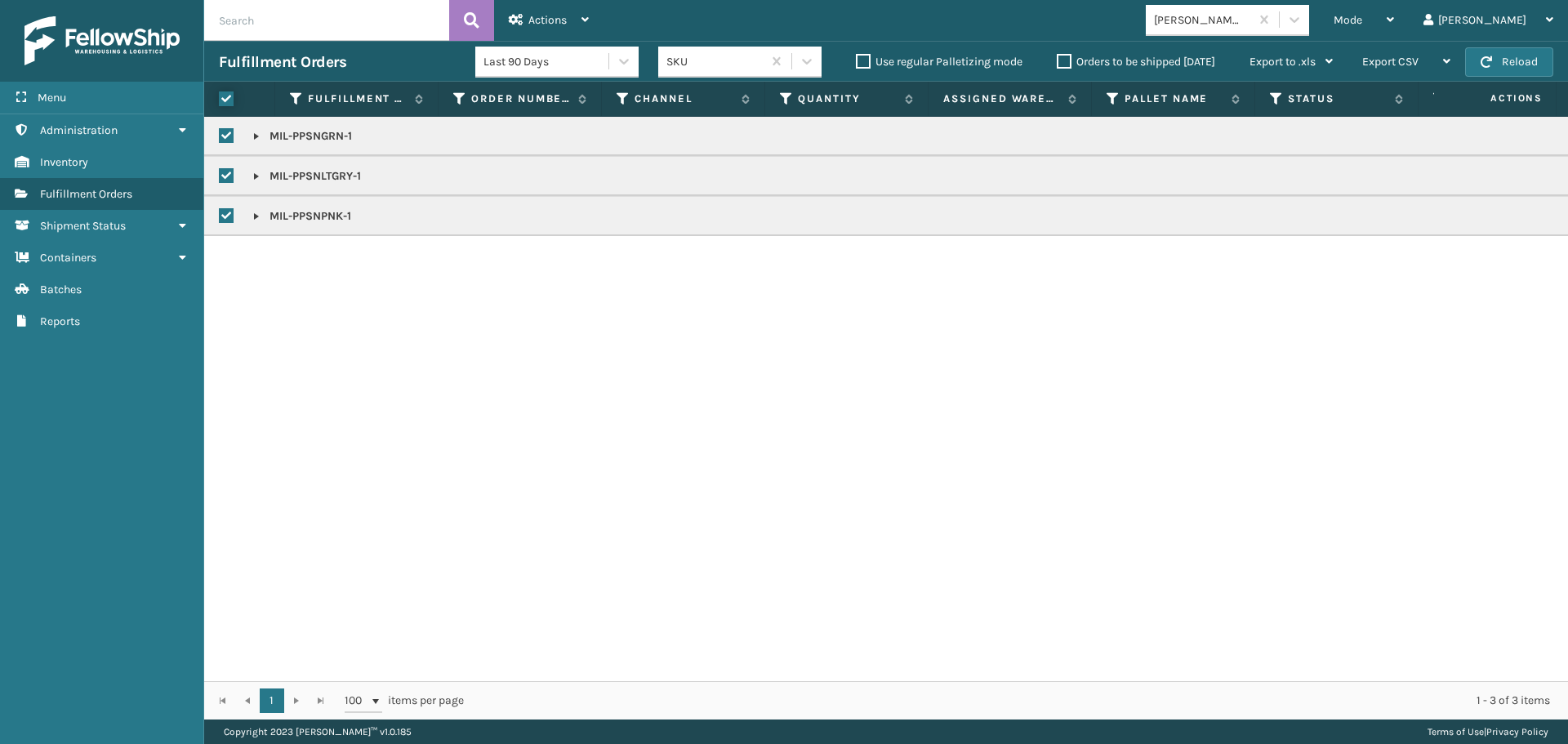
checkbox input "true"
click at [546, 16] on span "Actions" at bounding box center [547, 20] width 39 height 13
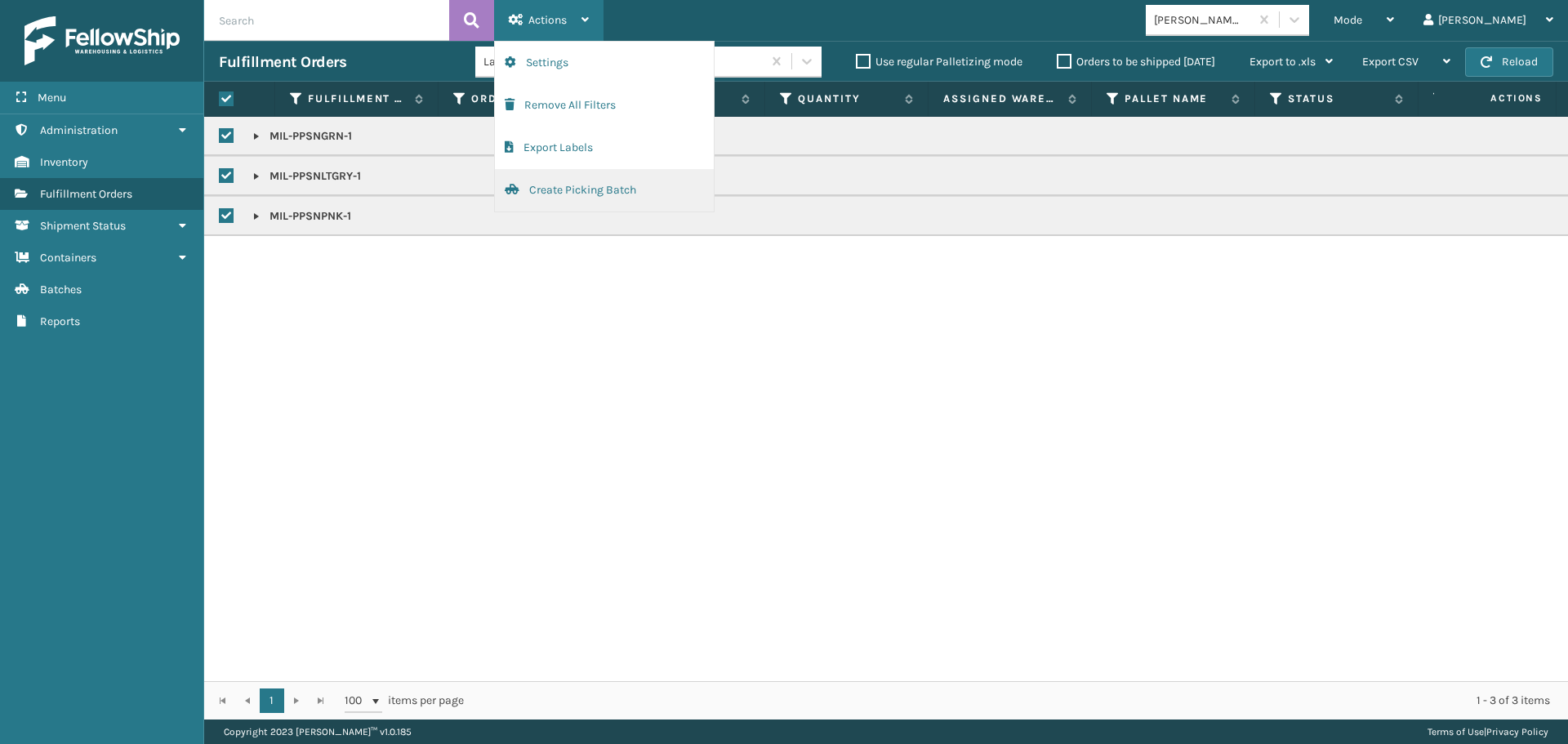
click at [634, 198] on button "Create Picking Batch" at bounding box center [604, 189] width 219 height 42
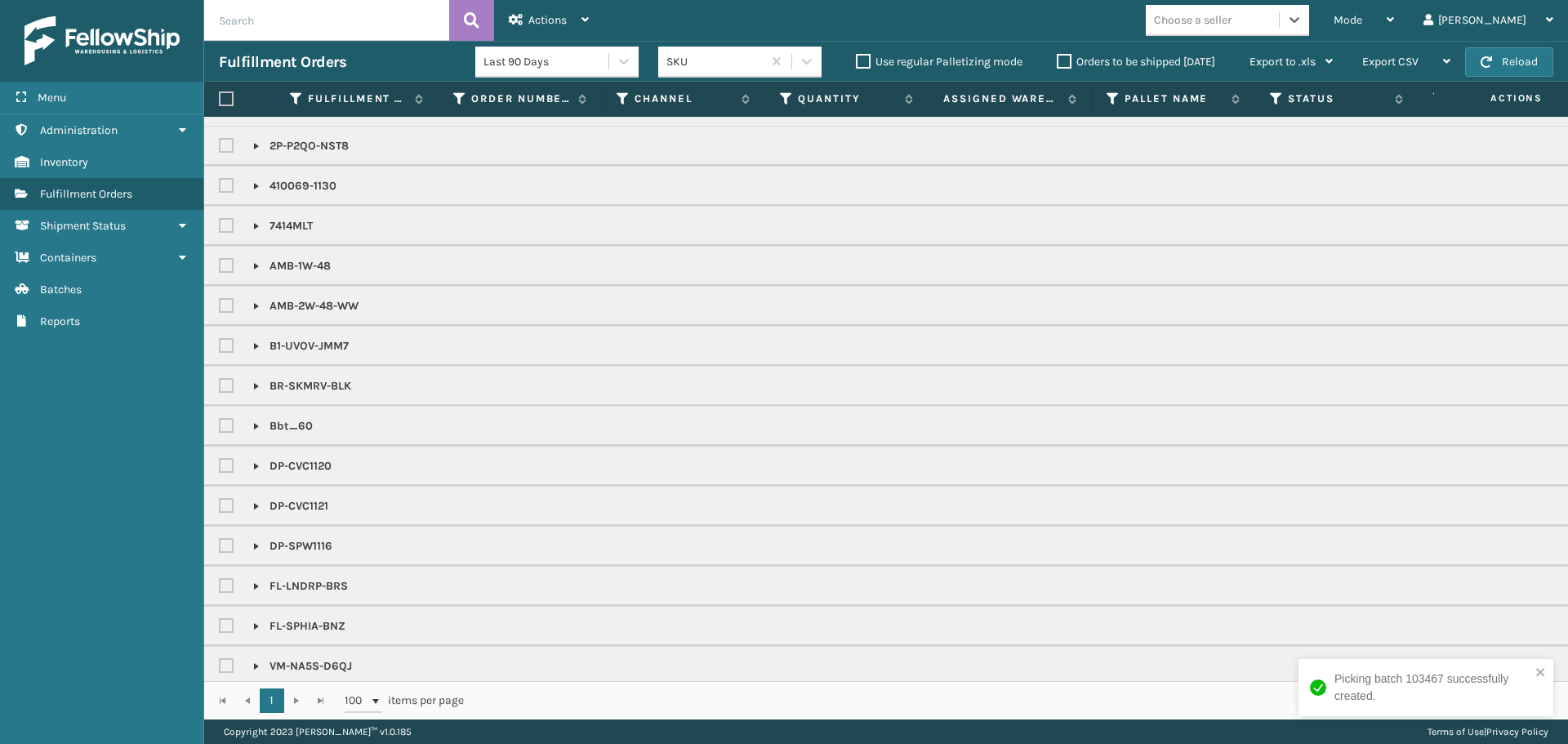
scroll to position [48, 0]
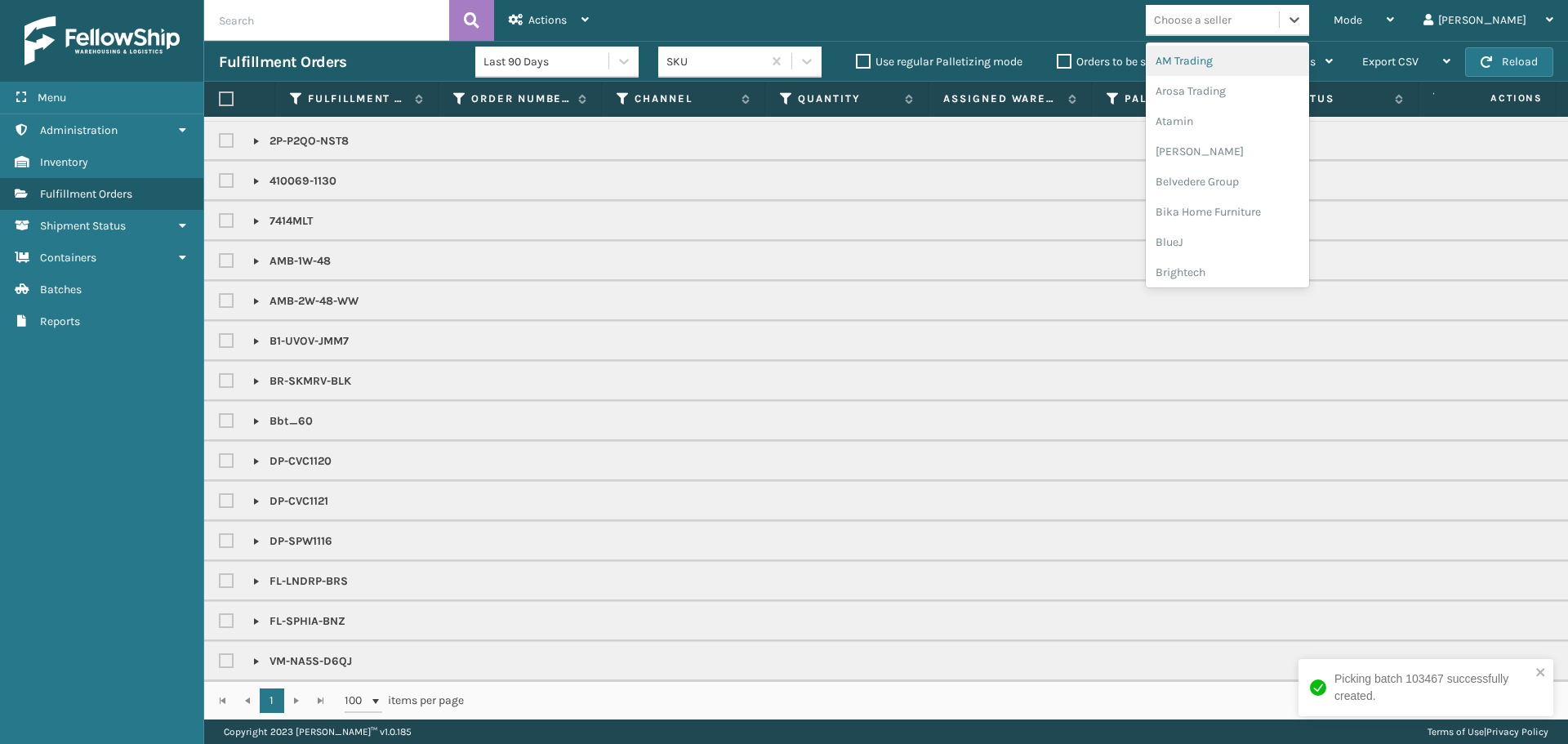
click at [1250, 9] on div "Choose a seller" at bounding box center [1212, 20] width 133 height 27
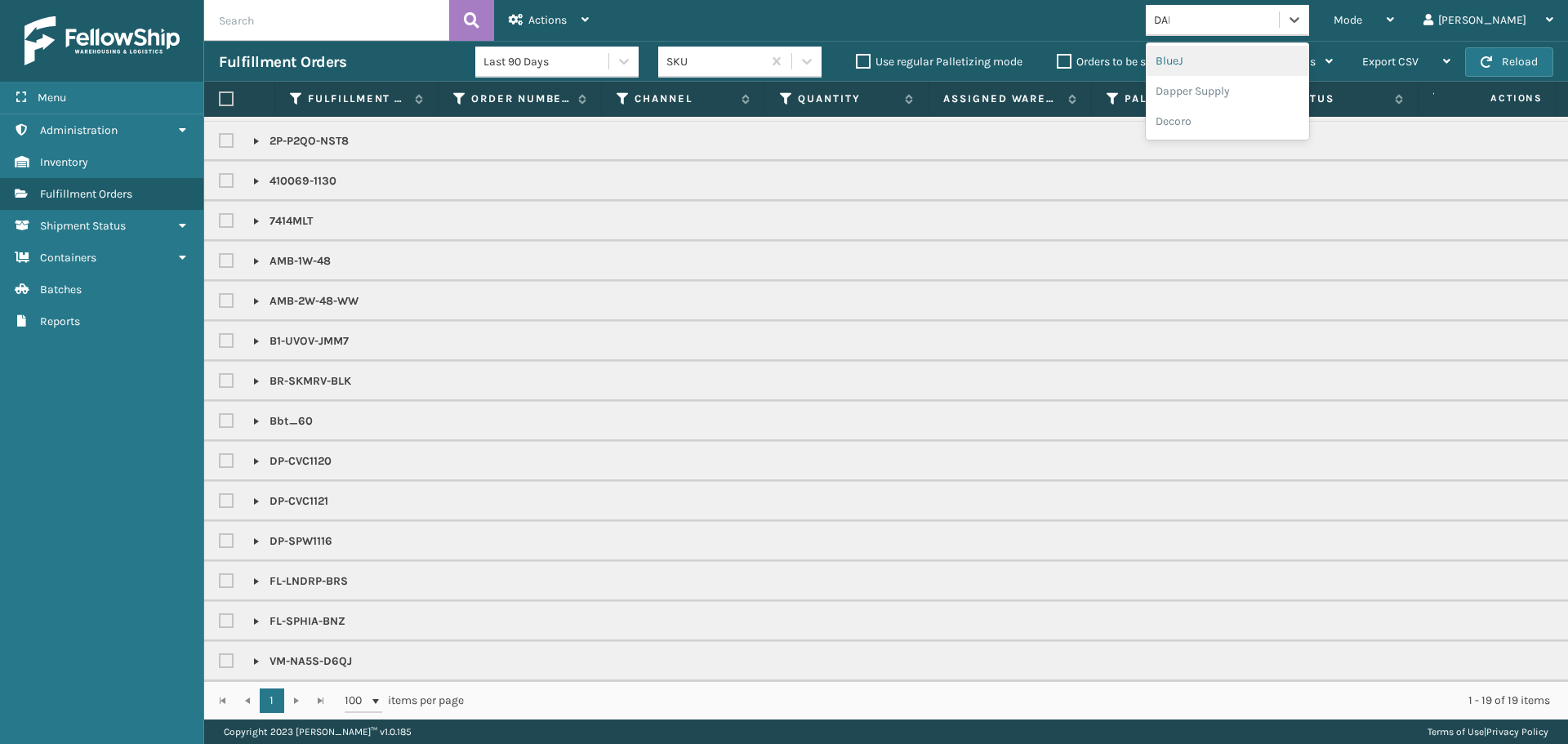
type input "[PERSON_NAME]"
click at [1273, 67] on div "Dapper Supply" at bounding box center [1228, 61] width 163 height 31
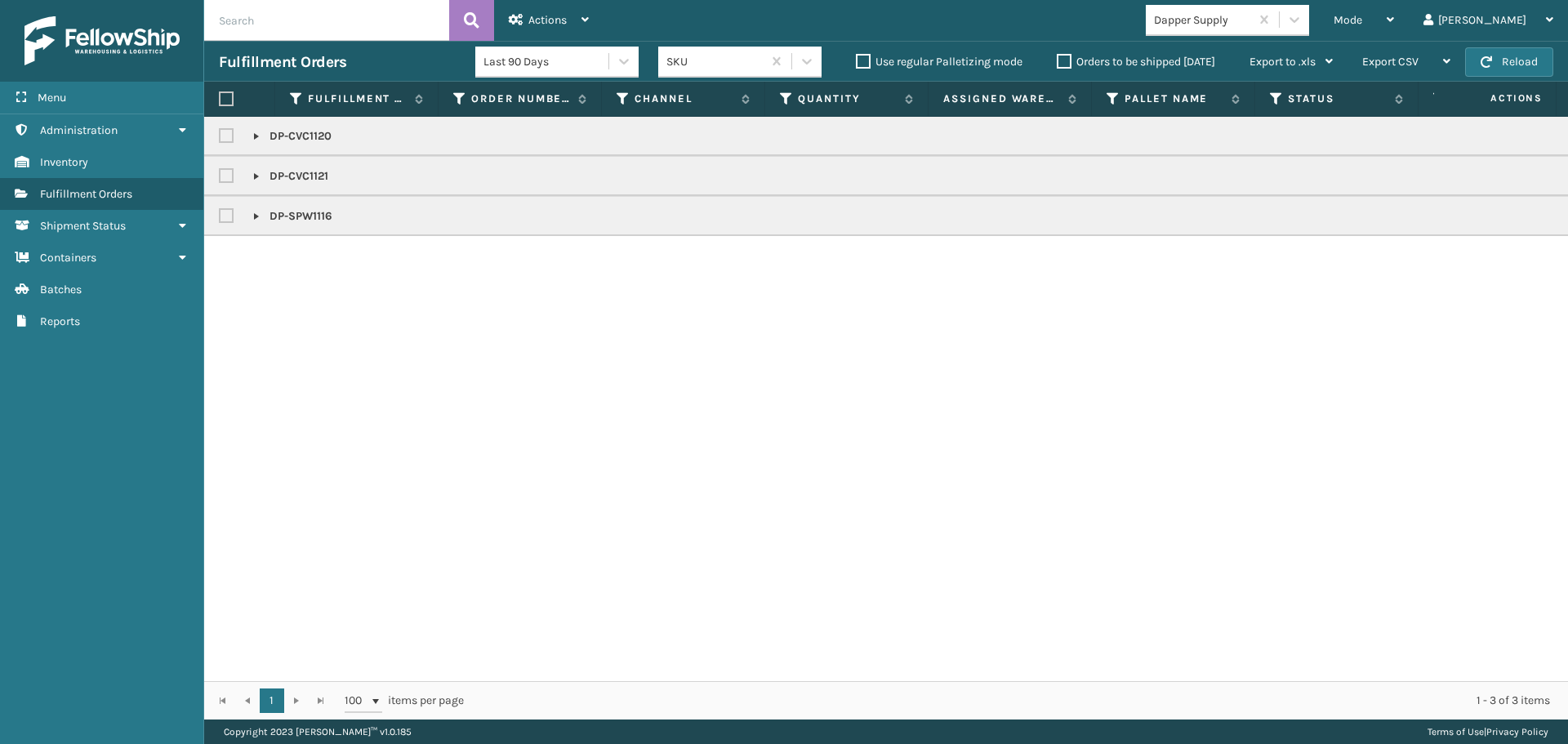
click at [223, 100] on label at bounding box center [226, 99] width 14 height 14
click at [220, 100] on input "checkbox" at bounding box center [219, 100] width 1 height 11
checkbox input "true"
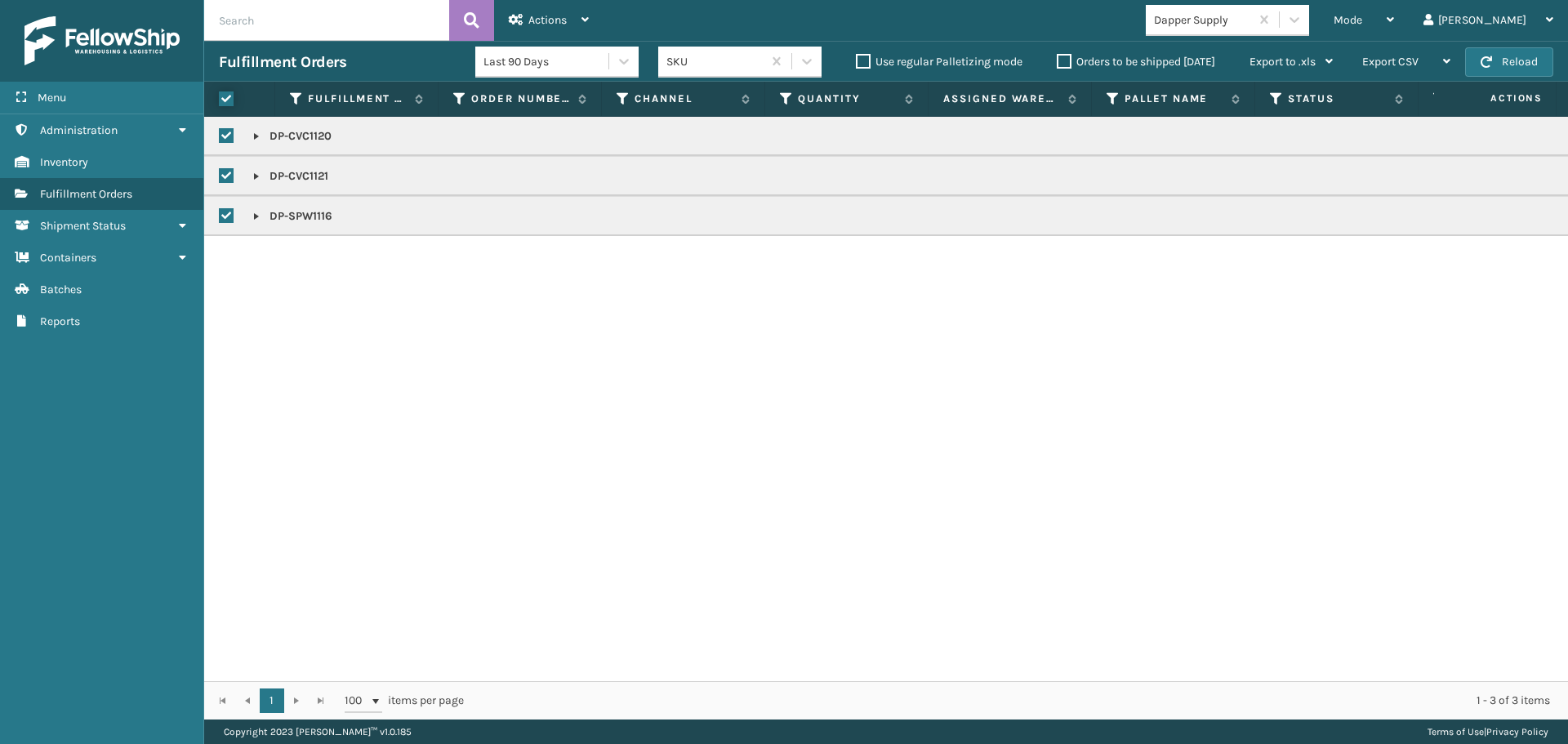
checkbox input "true"
click at [573, 13] on div "Actions" at bounding box center [549, 20] width 80 height 40
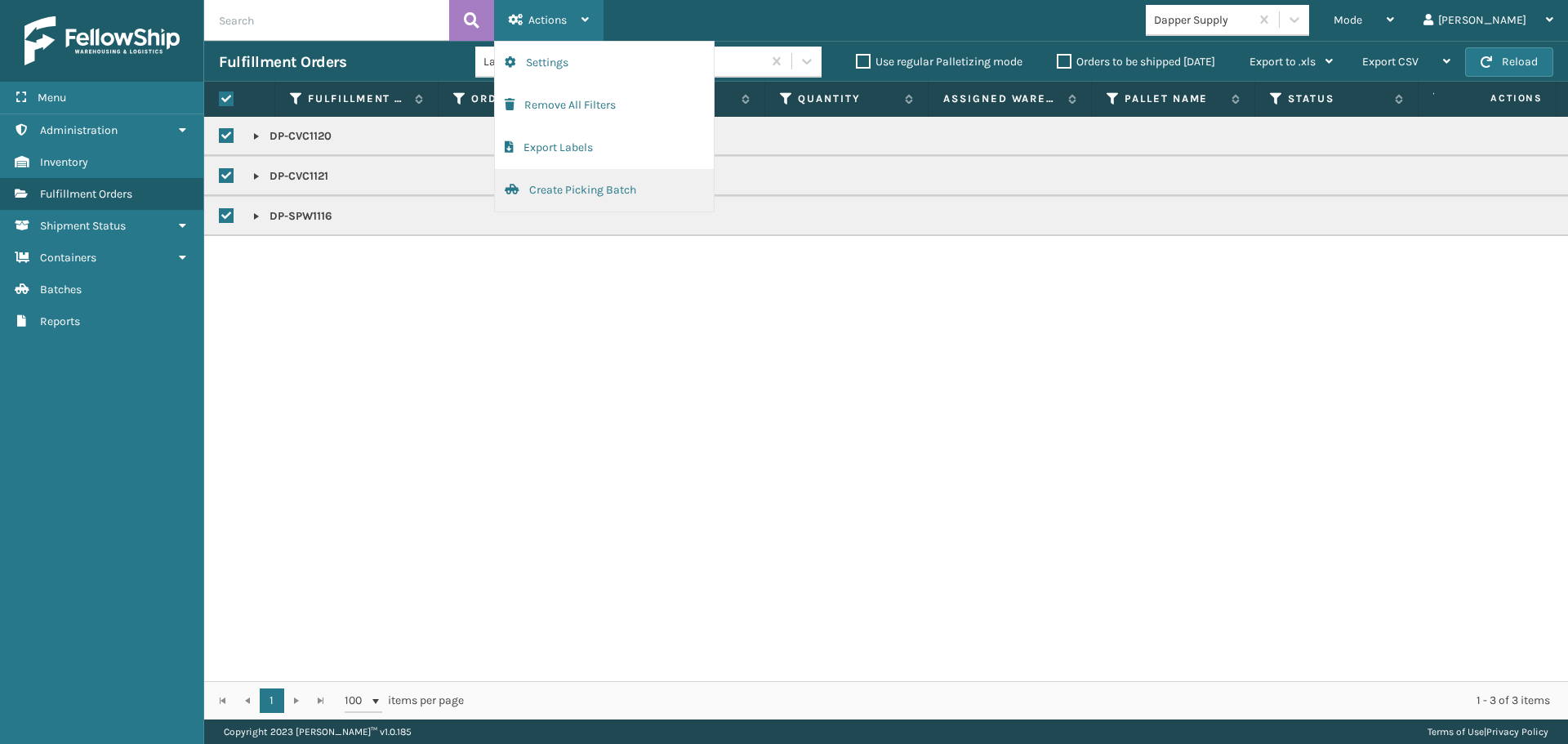
click at [641, 176] on button "Create Picking Batch" at bounding box center [604, 189] width 219 height 42
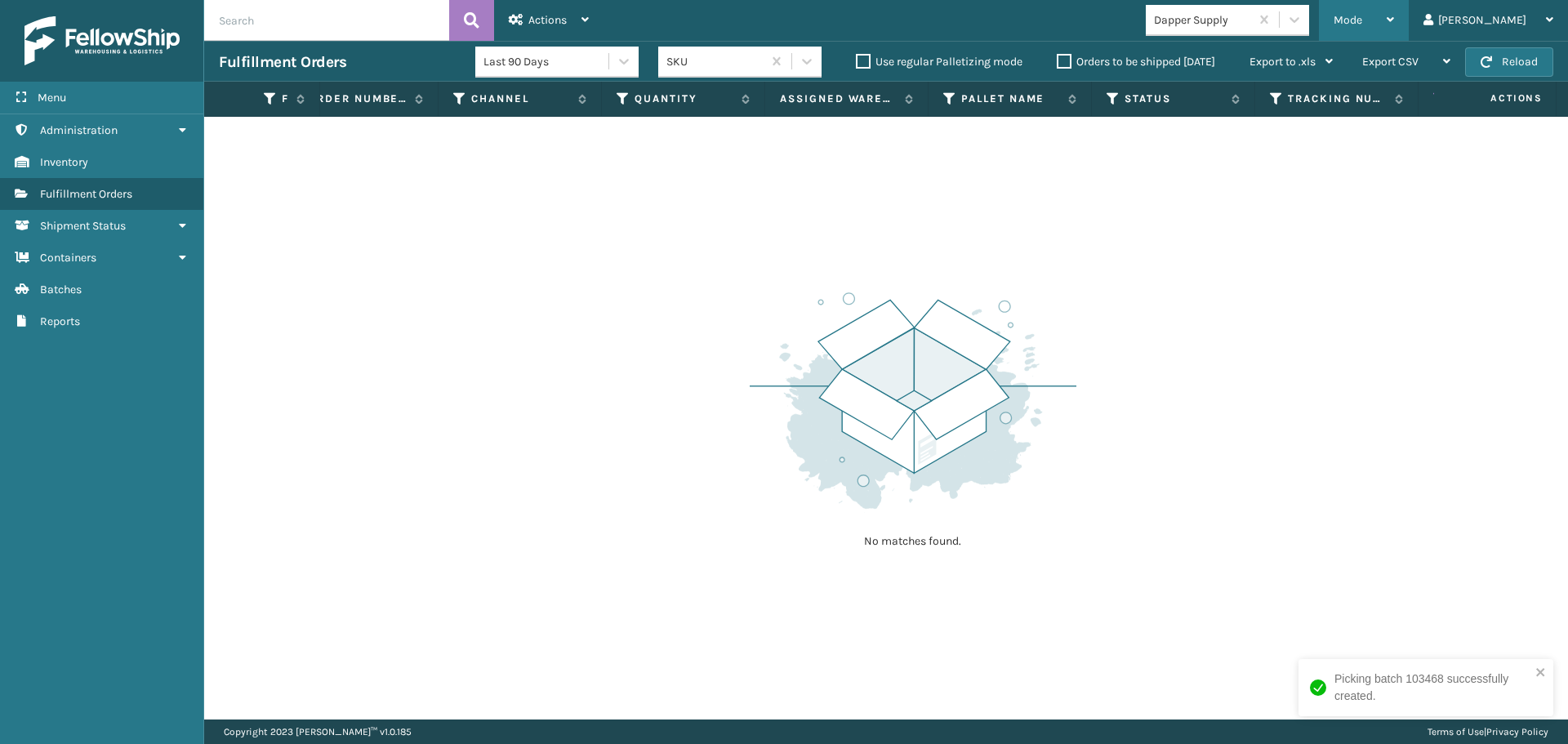
click at [1395, 9] on div "Mode" at bounding box center [1363, 20] width 60 height 40
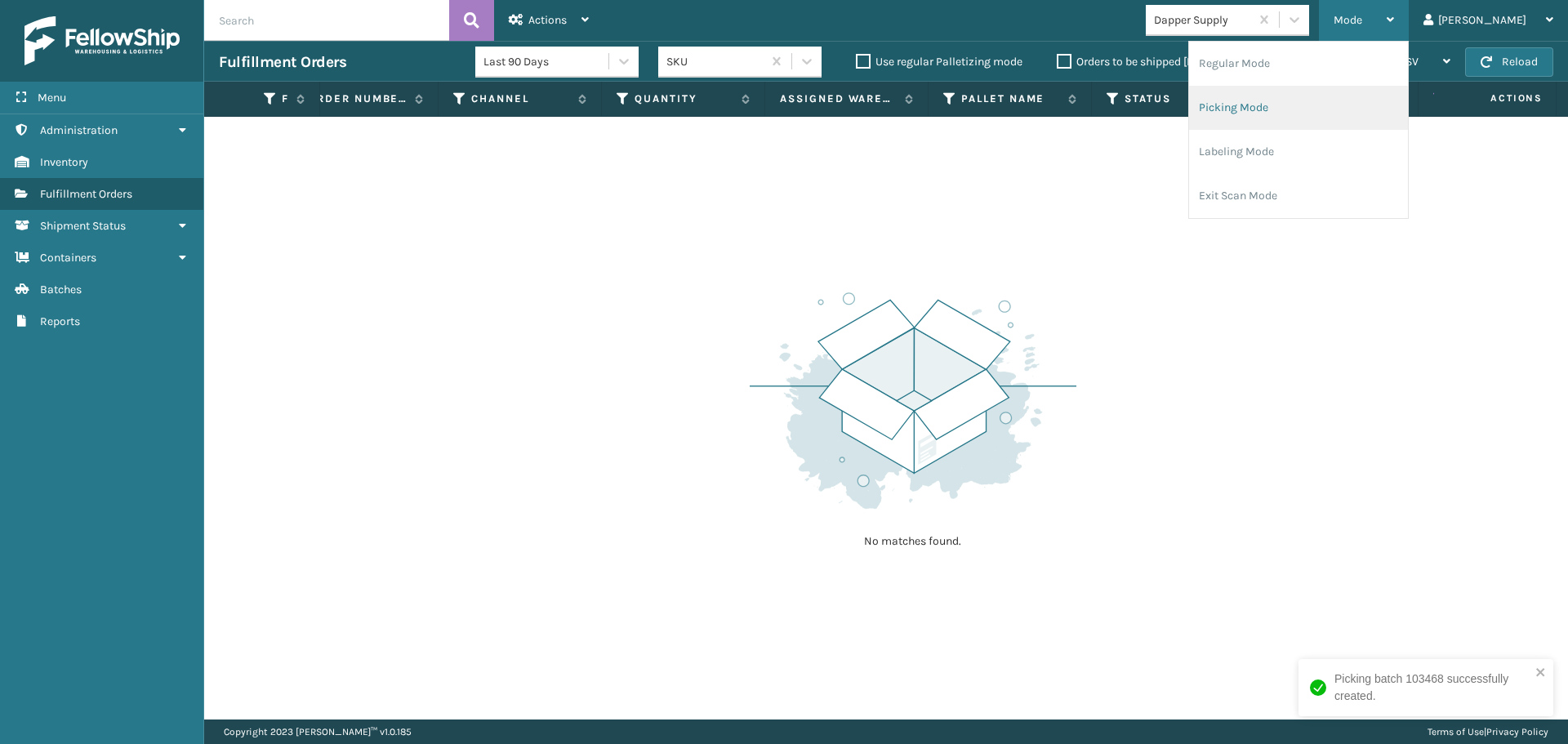
click at [1408, 122] on li "Picking Mode" at bounding box center [1299, 108] width 219 height 44
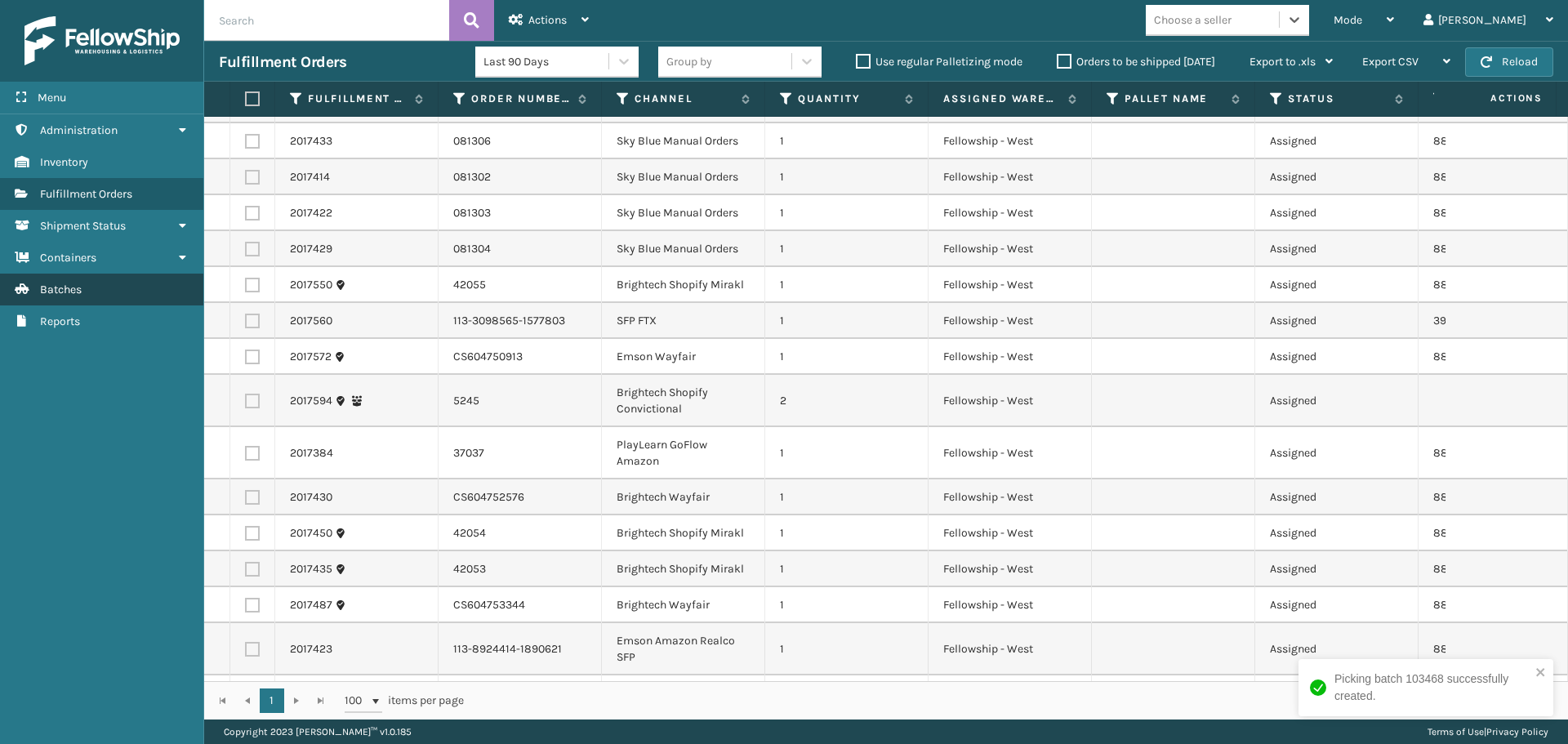
scroll to position [0, 0]
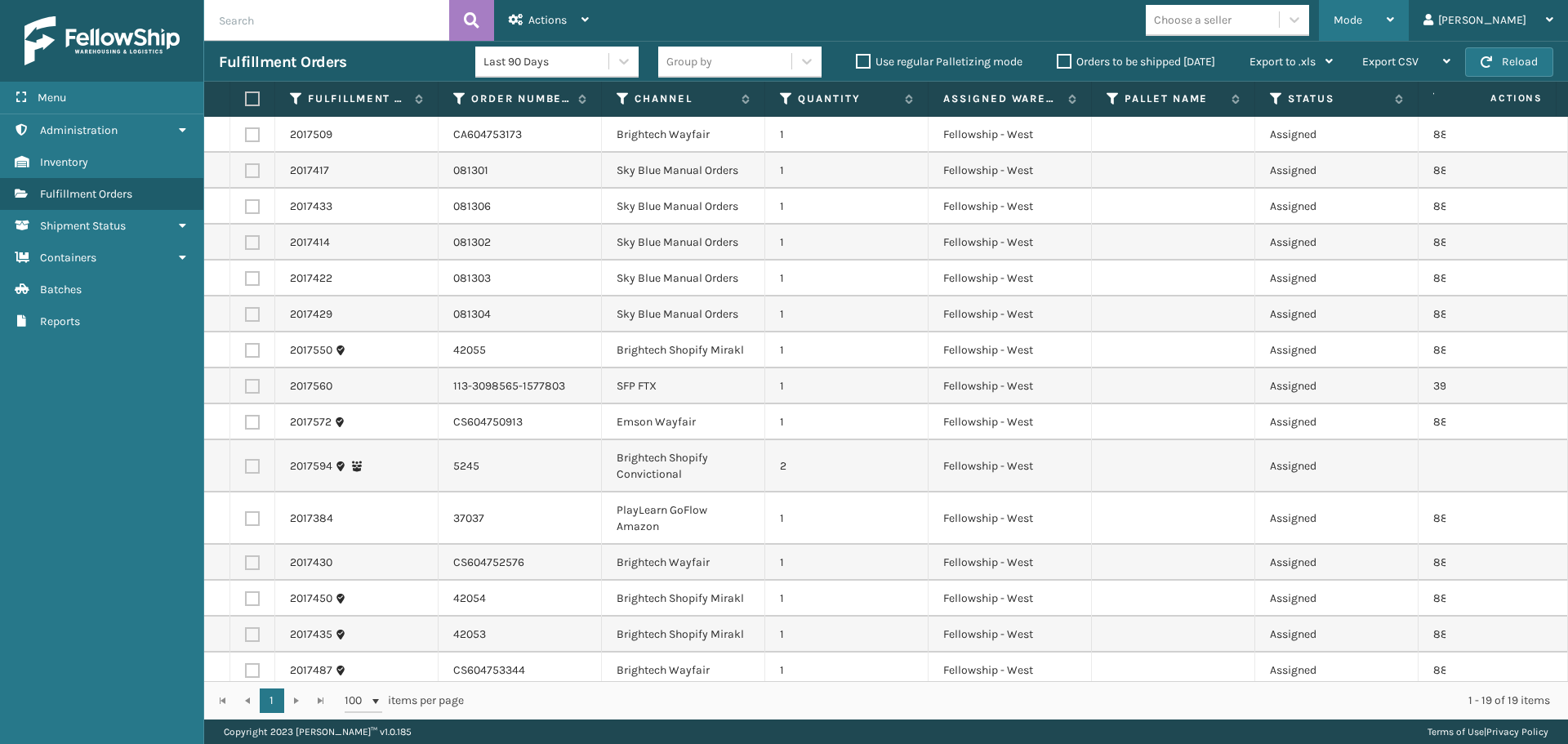
drag, startPoint x: 1448, startPoint y: 22, endPoint x: 1405, endPoint y: 52, distance: 52.4
click at [1395, 22] on icon at bounding box center [1390, 19] width 7 height 12
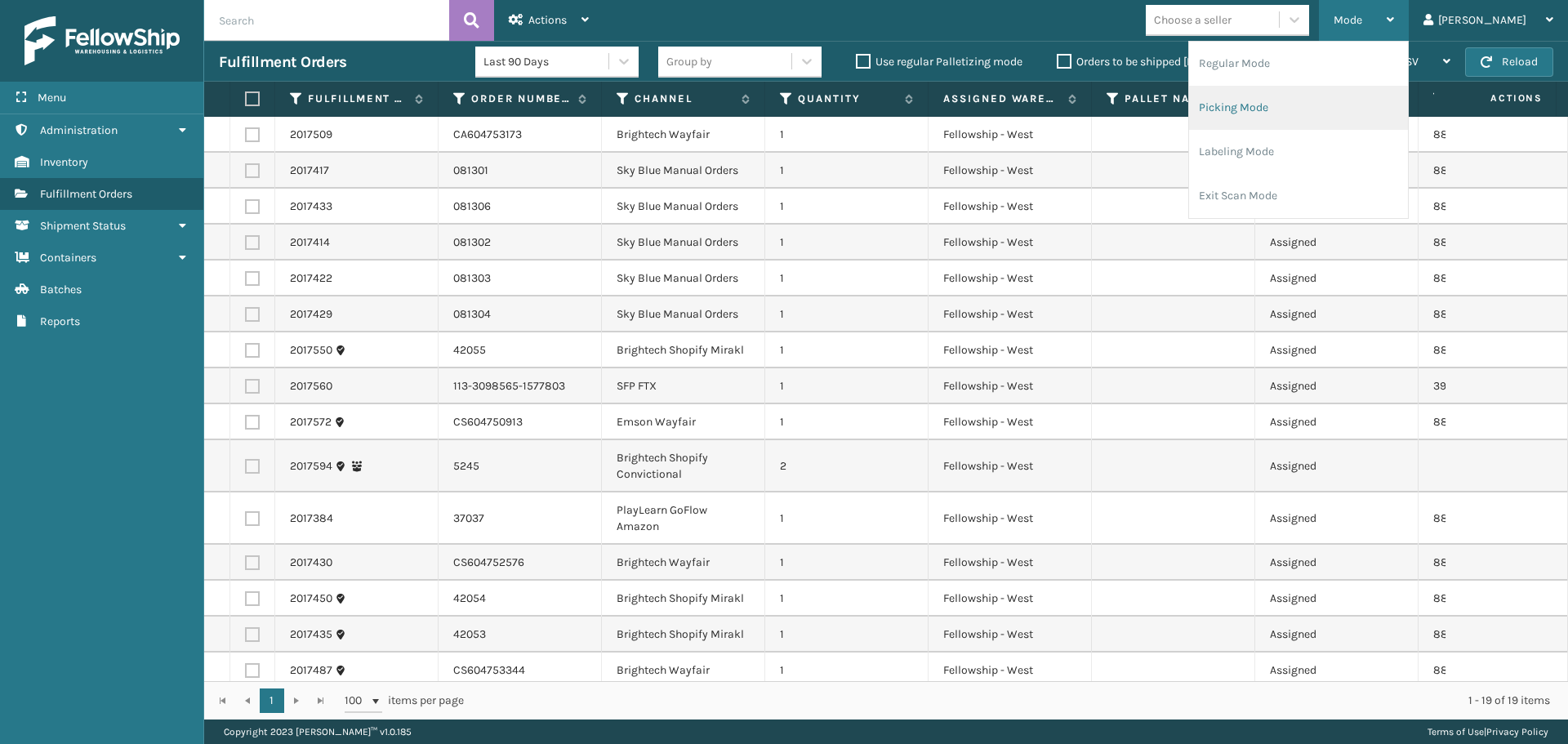
click at [1357, 110] on li "Picking Mode" at bounding box center [1299, 108] width 219 height 44
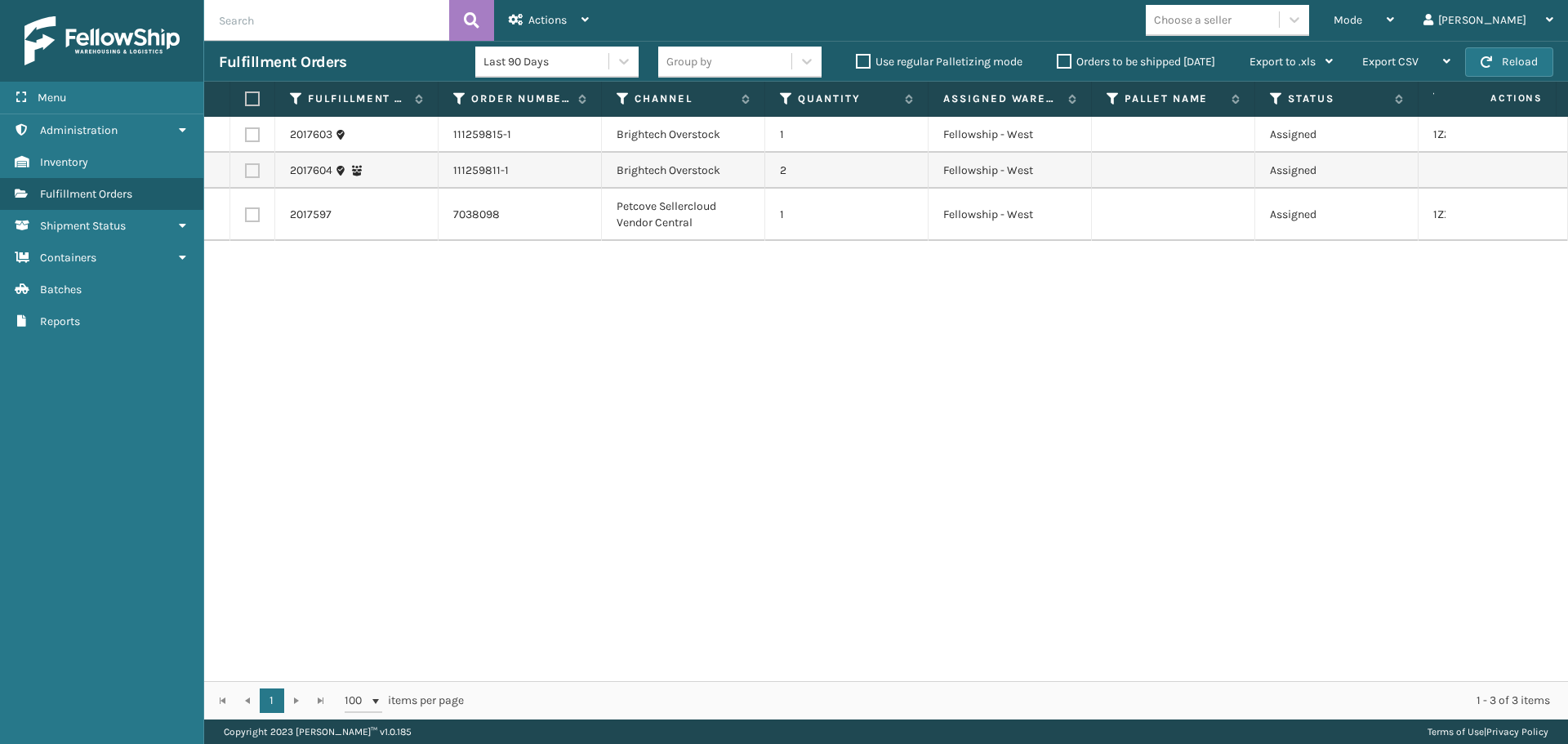
click at [1419, 40] on div "Fulfillment Orders Last 90 Days Group by Use regular Palletizing mode Orders to…" at bounding box center [885, 60] width 1364 height 40
click at [1395, 27] on div "Mode" at bounding box center [1363, 20] width 60 height 40
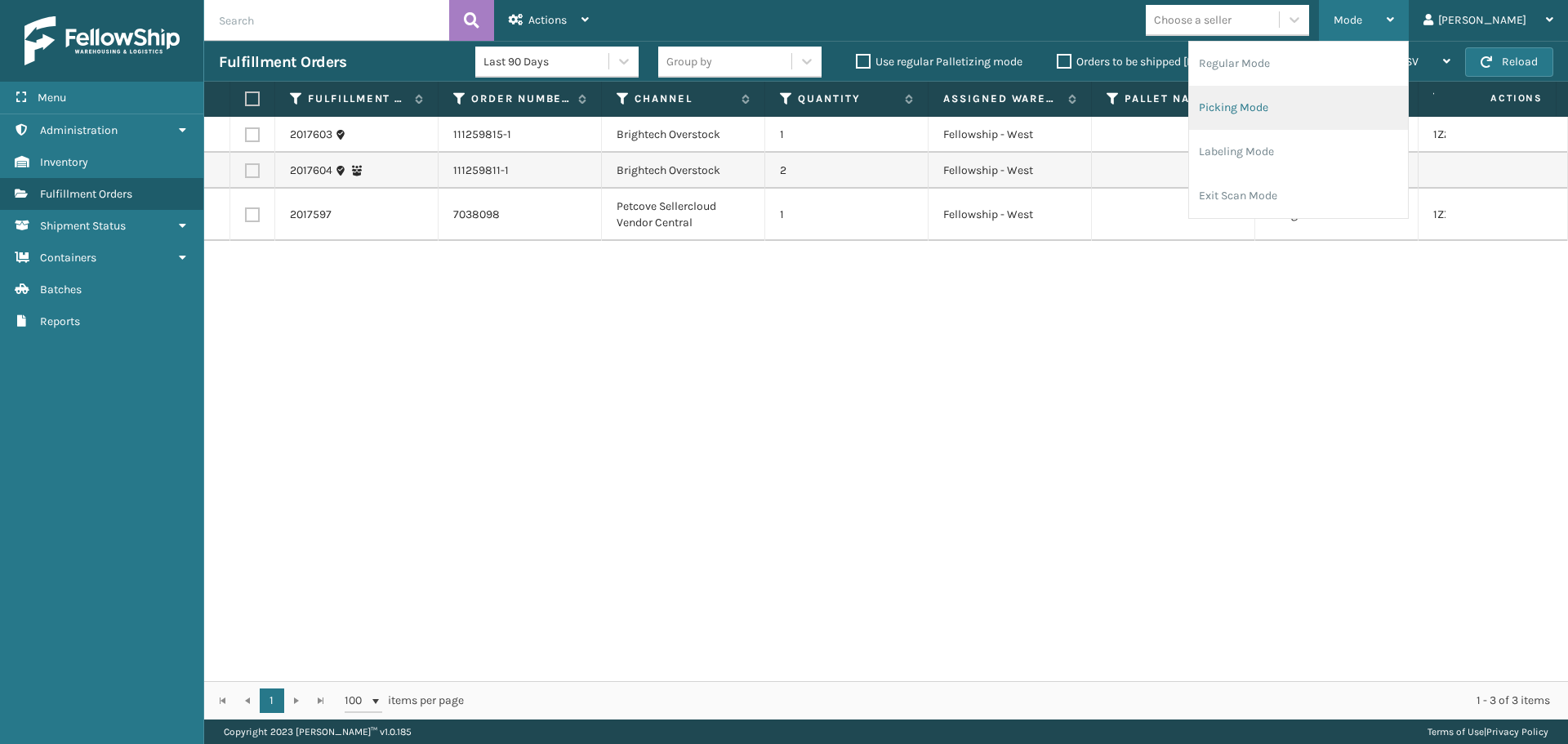
click at [1396, 100] on li "Picking Mode" at bounding box center [1299, 108] width 219 height 44
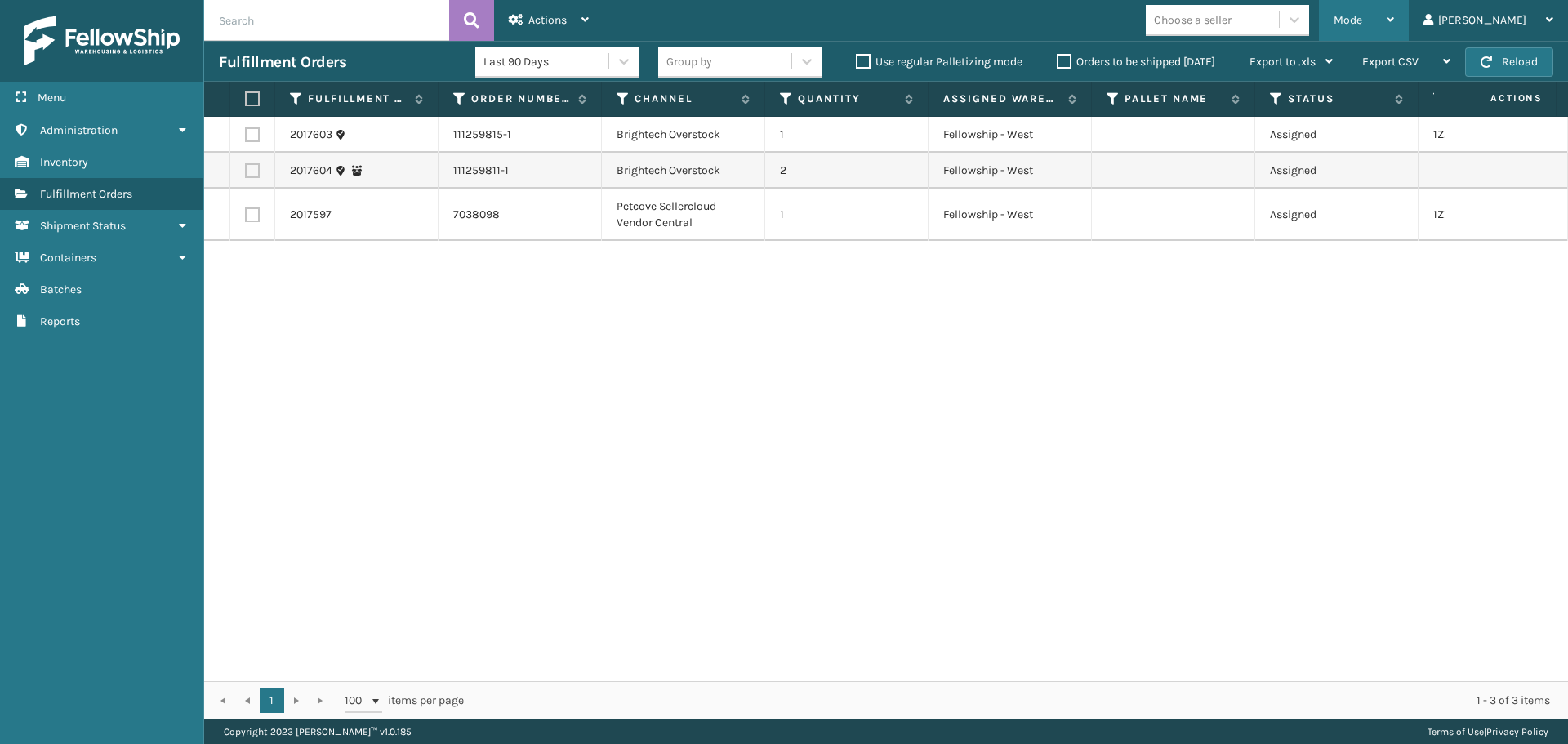
click at [1395, 20] on div "Mode" at bounding box center [1363, 20] width 60 height 40
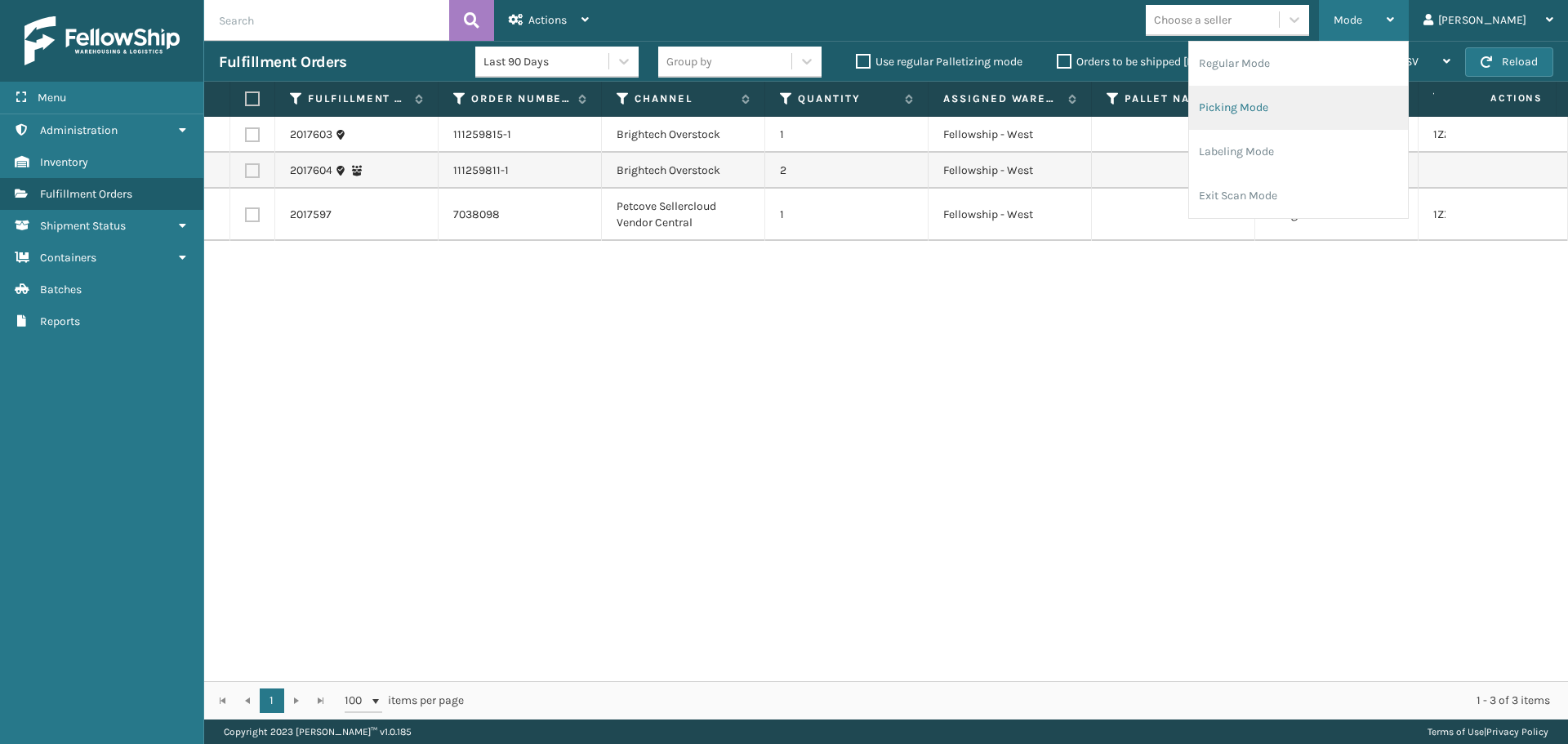
click at [1408, 91] on li "Picking Mode" at bounding box center [1299, 108] width 219 height 44
